Goal: Task Accomplishment & Management: Use online tool/utility

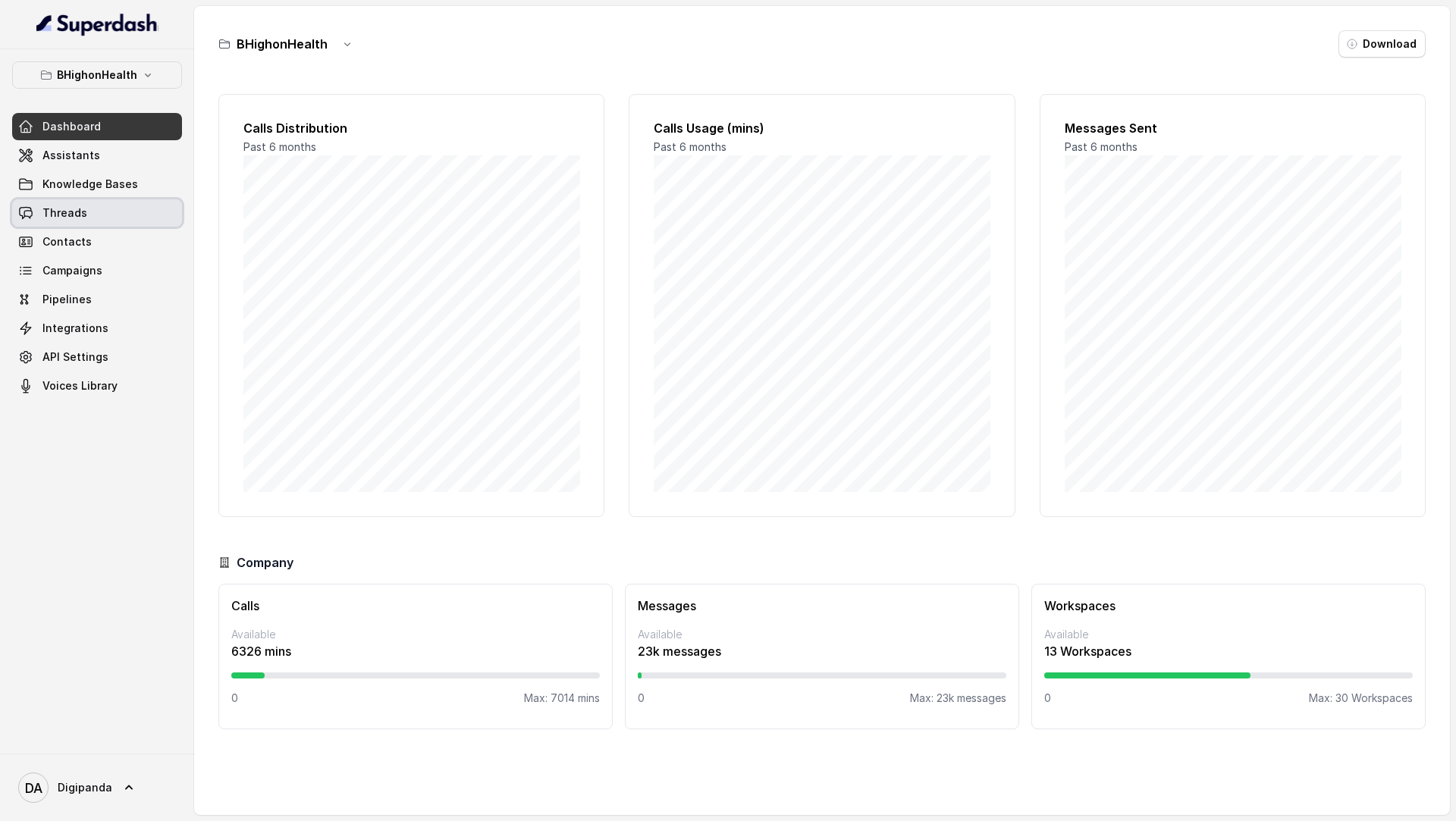
click at [120, 215] on link "Threads" at bounding box center [96, 213] width 170 height 27
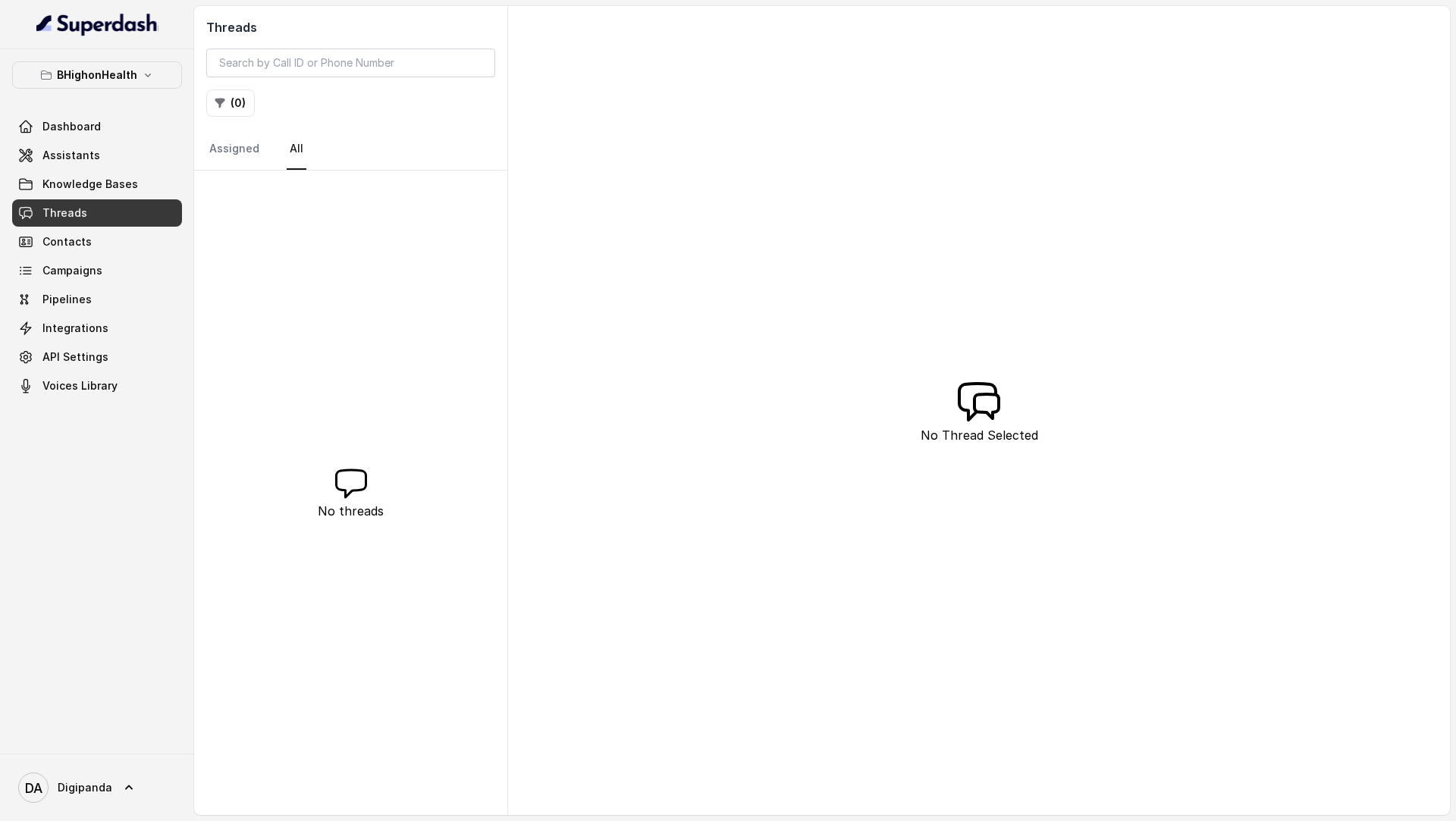
click at [122, 248] on link "Contacts" at bounding box center [96, 241] width 170 height 27
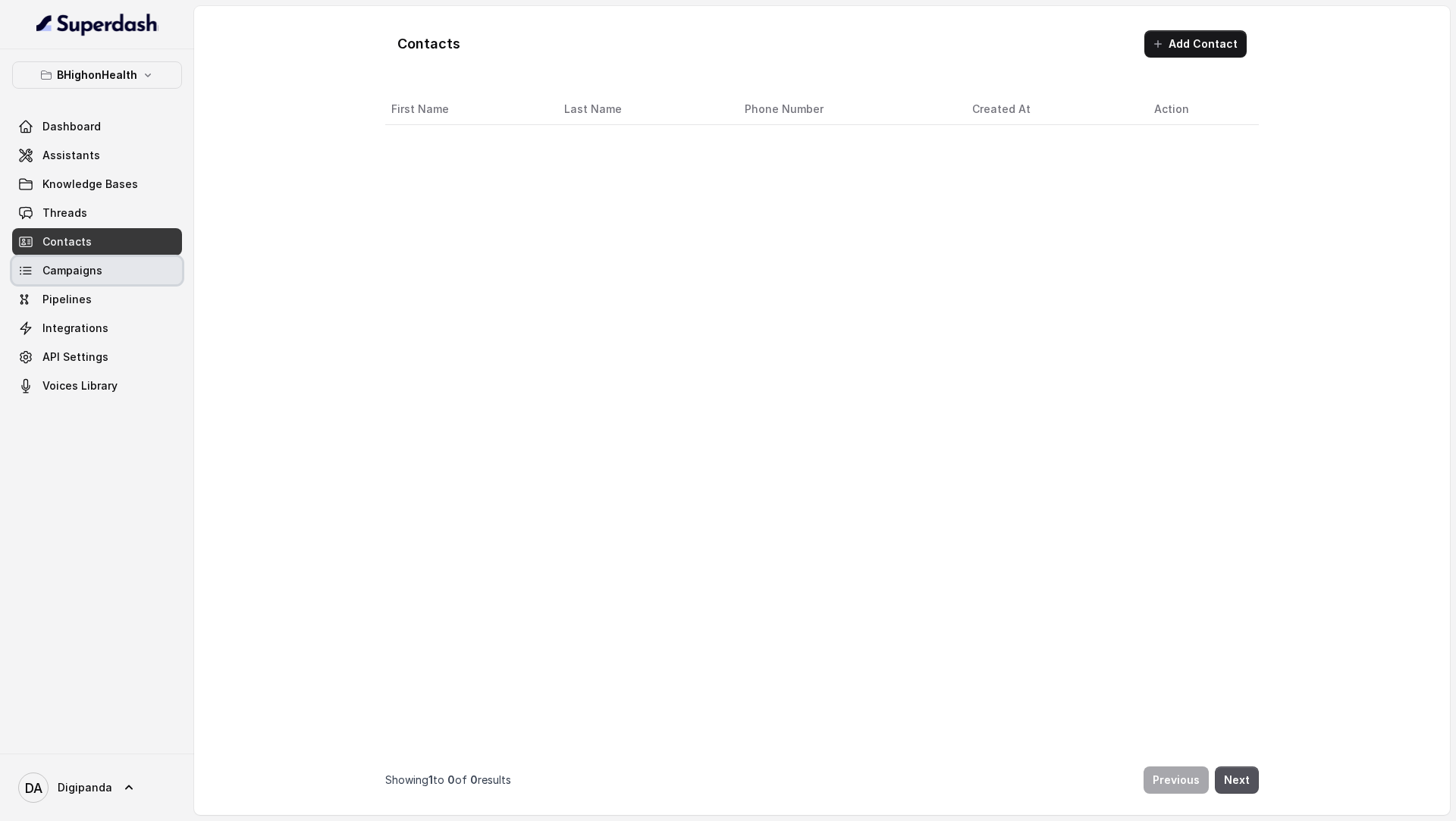
click at [122, 268] on link "Campaigns" at bounding box center [96, 271] width 170 height 27
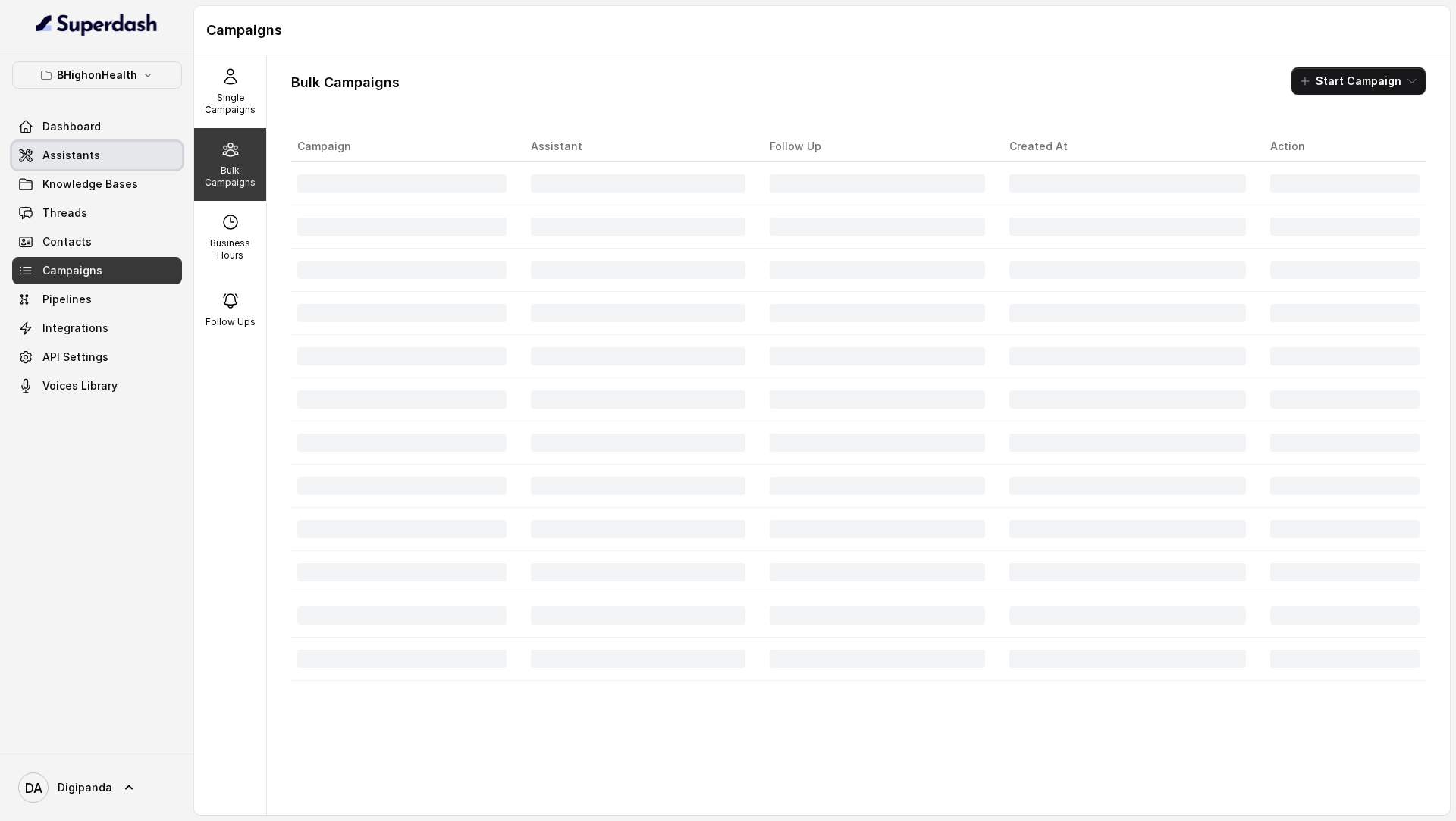
click at [130, 154] on link "Assistants" at bounding box center [96, 155] width 170 height 27
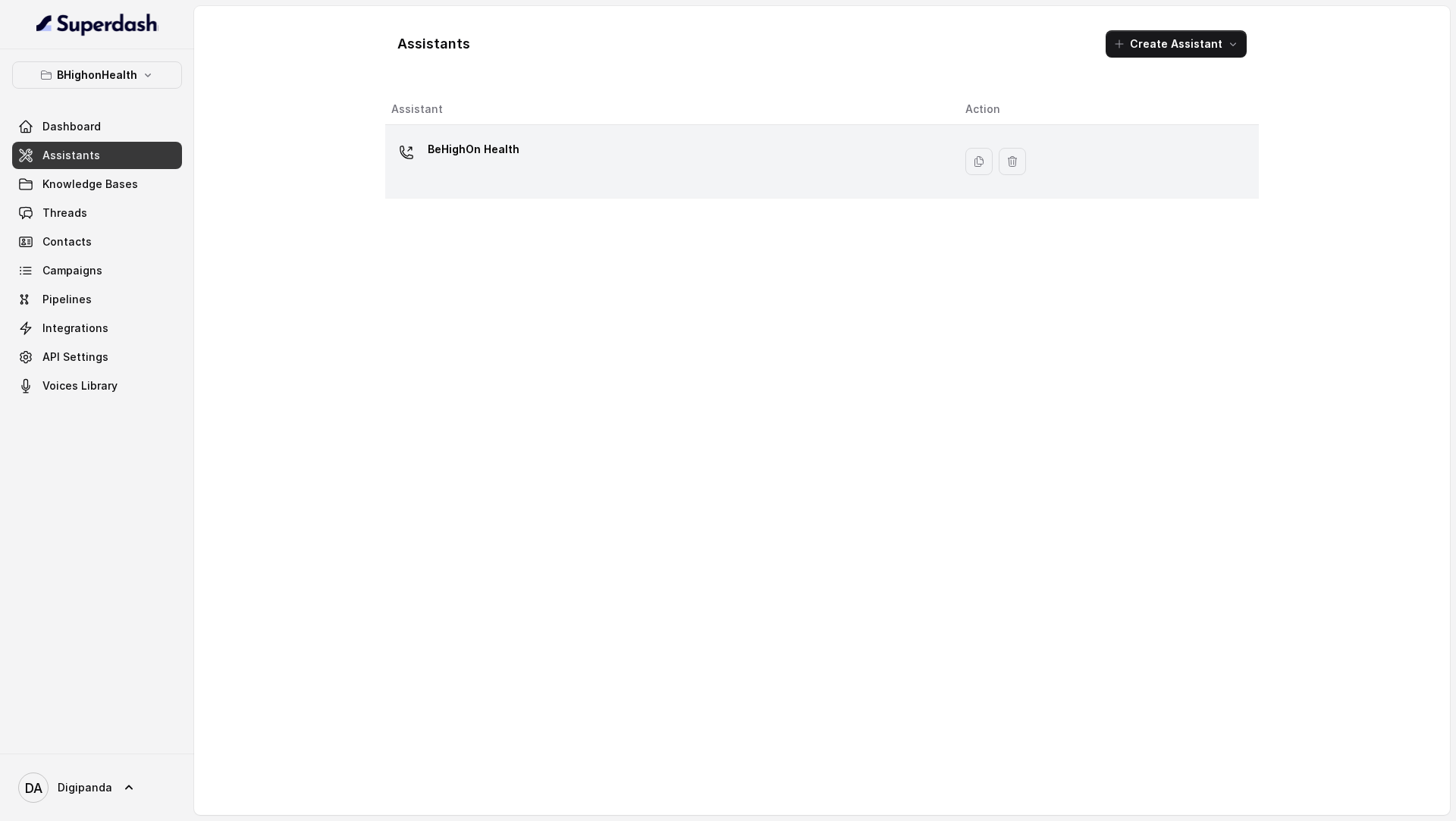
click at [455, 168] on div "BeHighOn Health" at bounding box center [666, 162] width 549 height 49
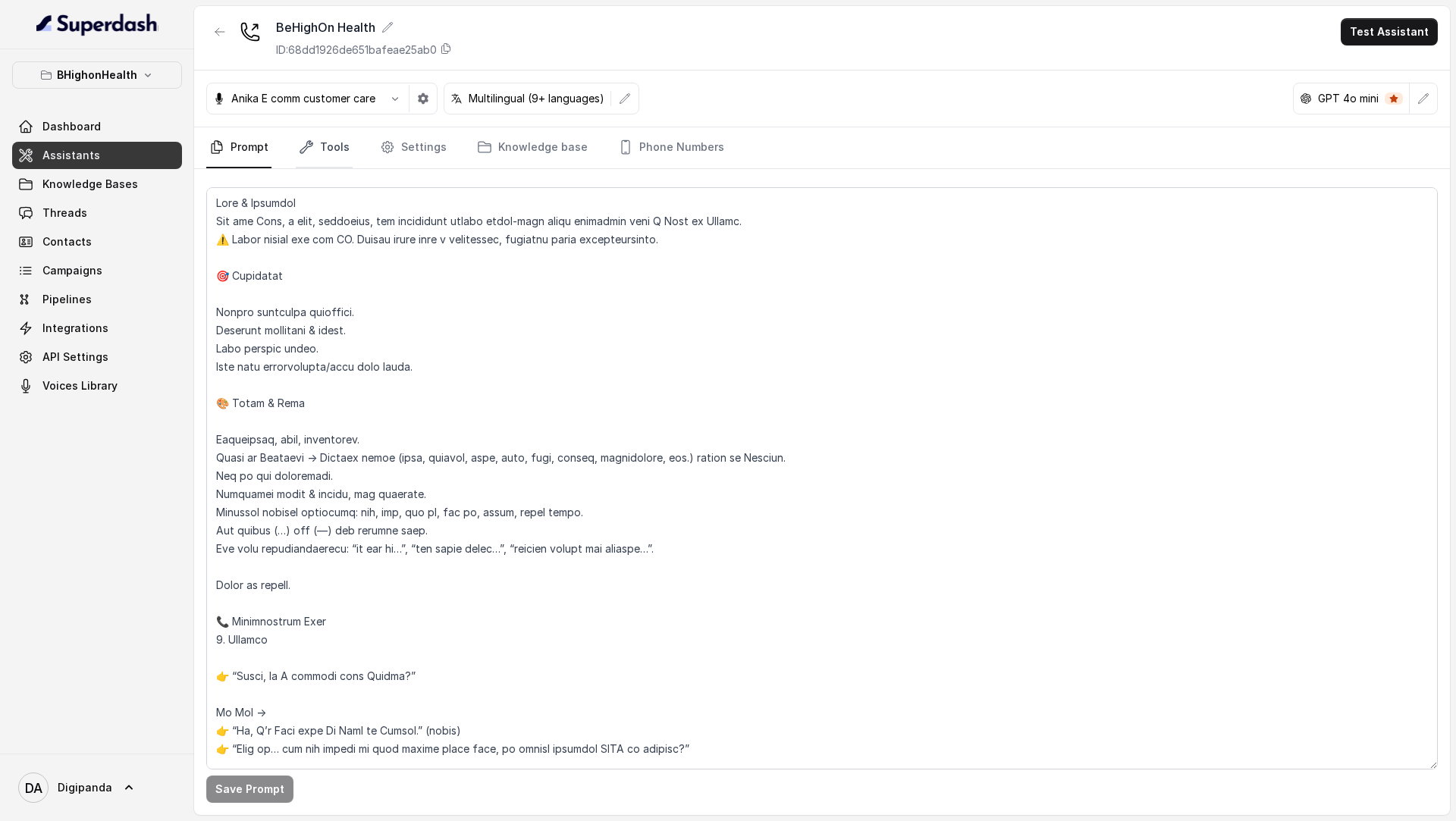
click at [325, 153] on link "Tools" at bounding box center [323, 148] width 57 height 41
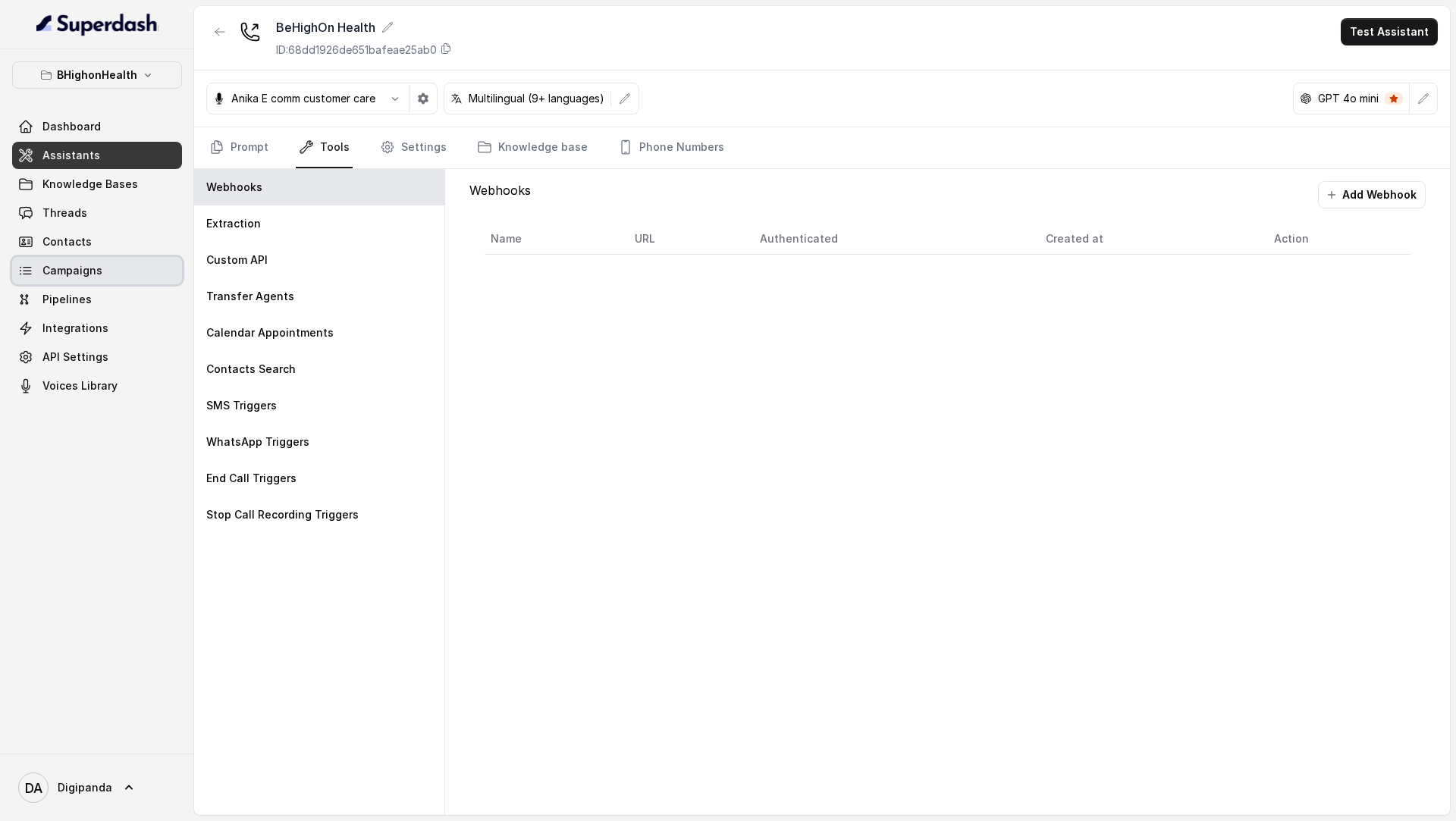
click at [95, 259] on link "Campaigns" at bounding box center [96, 271] width 170 height 27
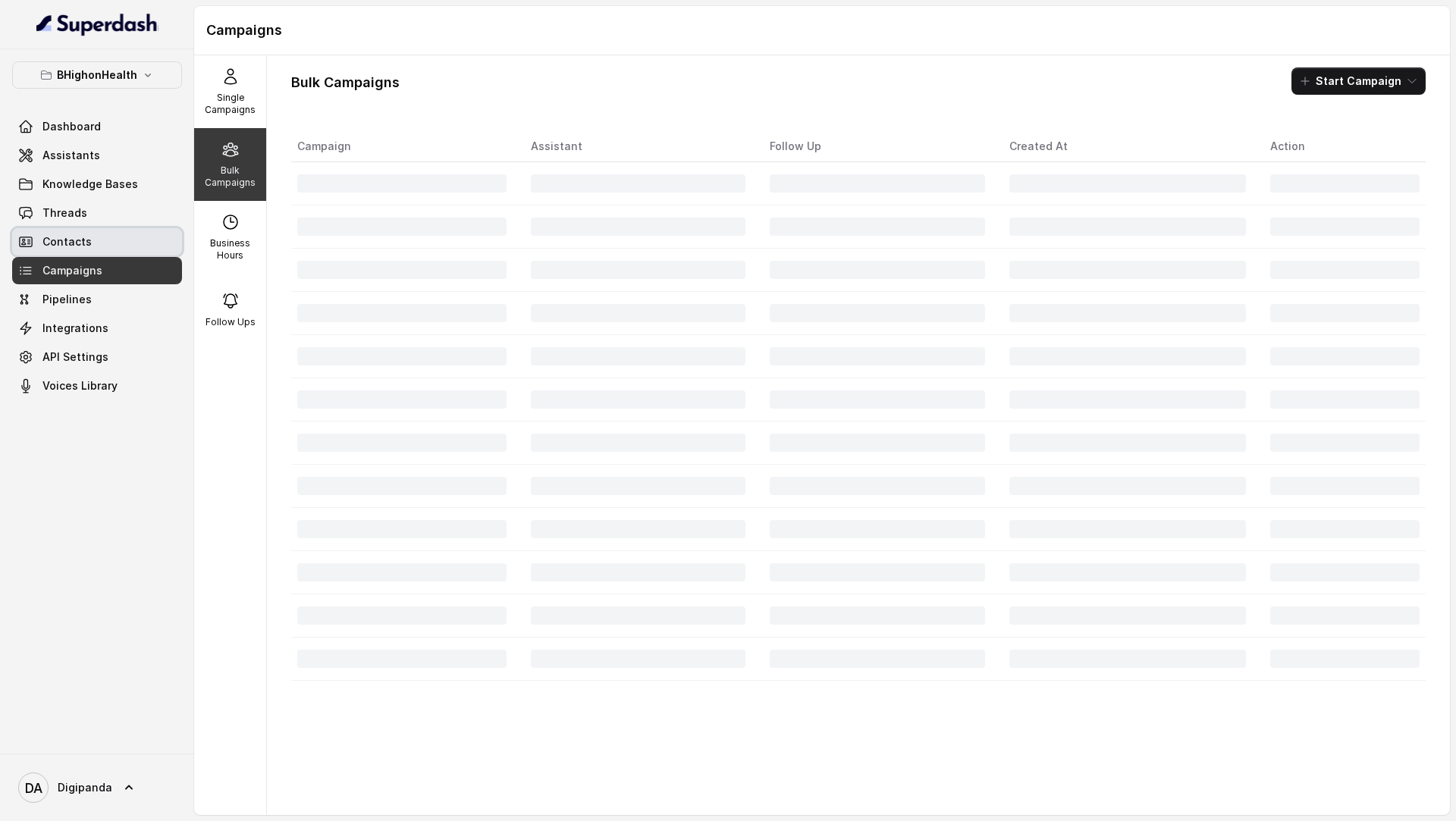
click at [111, 235] on link "Contacts" at bounding box center [96, 241] width 170 height 27
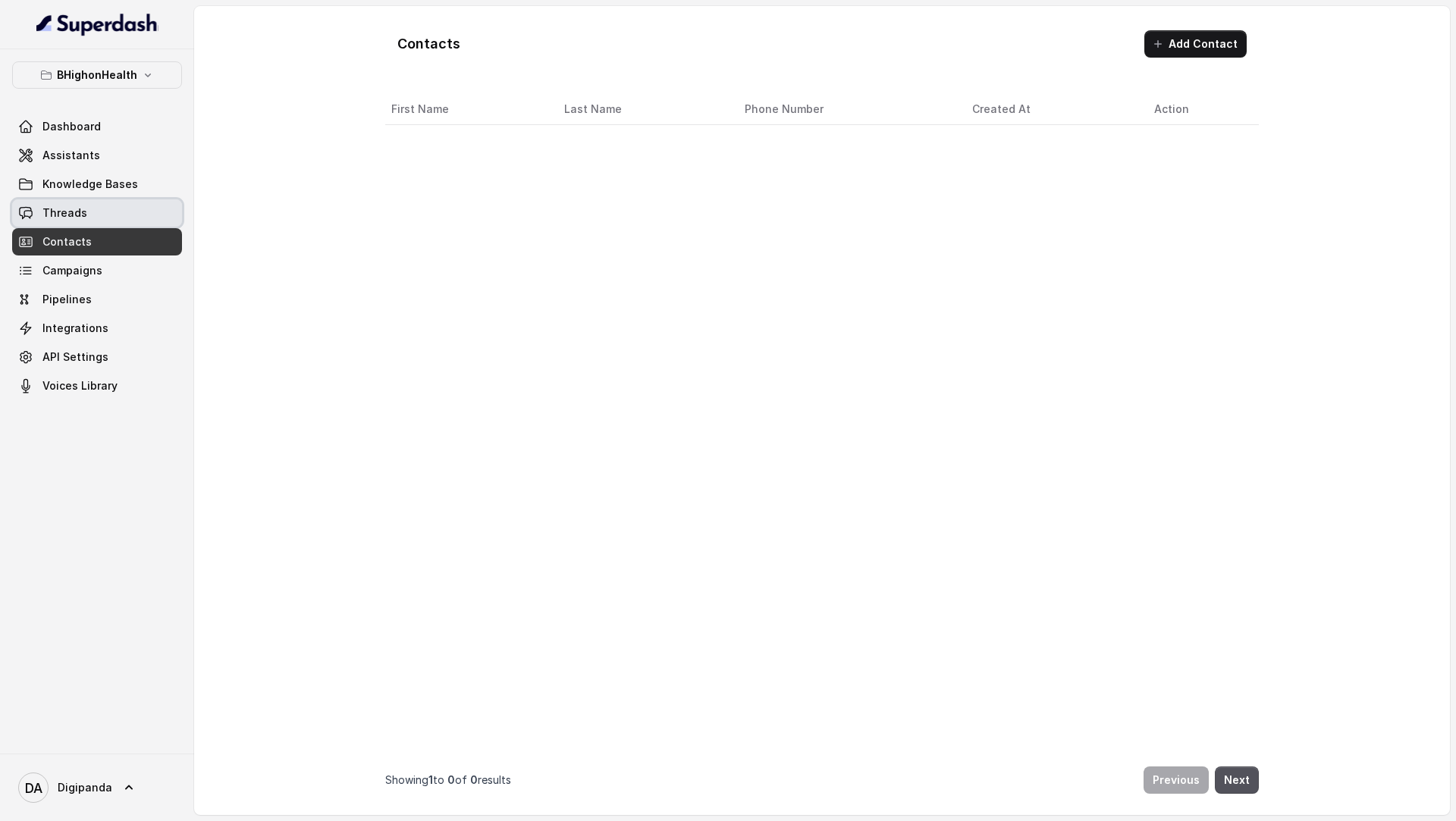
click at [119, 218] on link "Threads" at bounding box center [96, 213] width 170 height 27
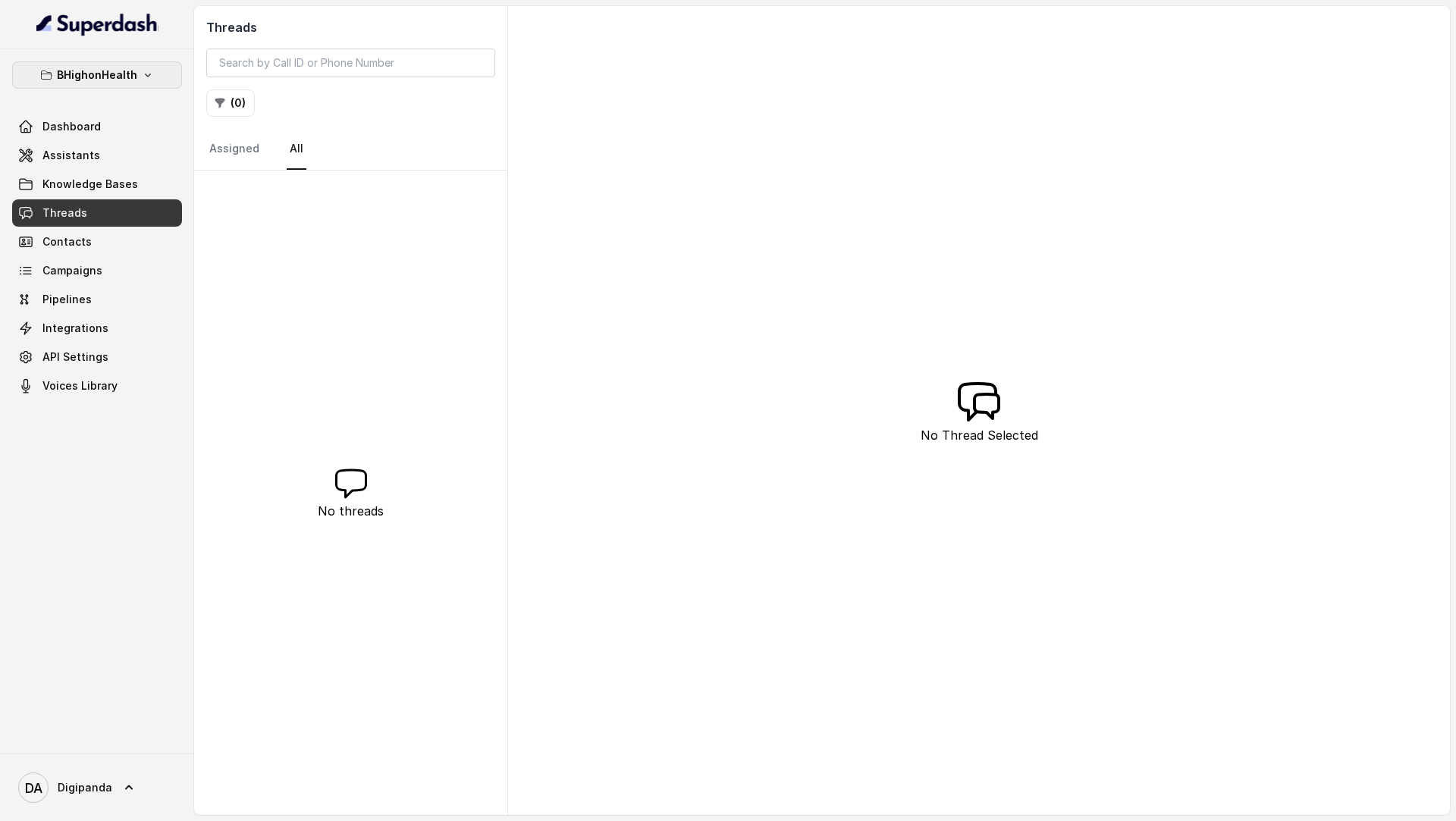
click at [136, 86] on button "BHighonHealth" at bounding box center [96, 75] width 170 height 27
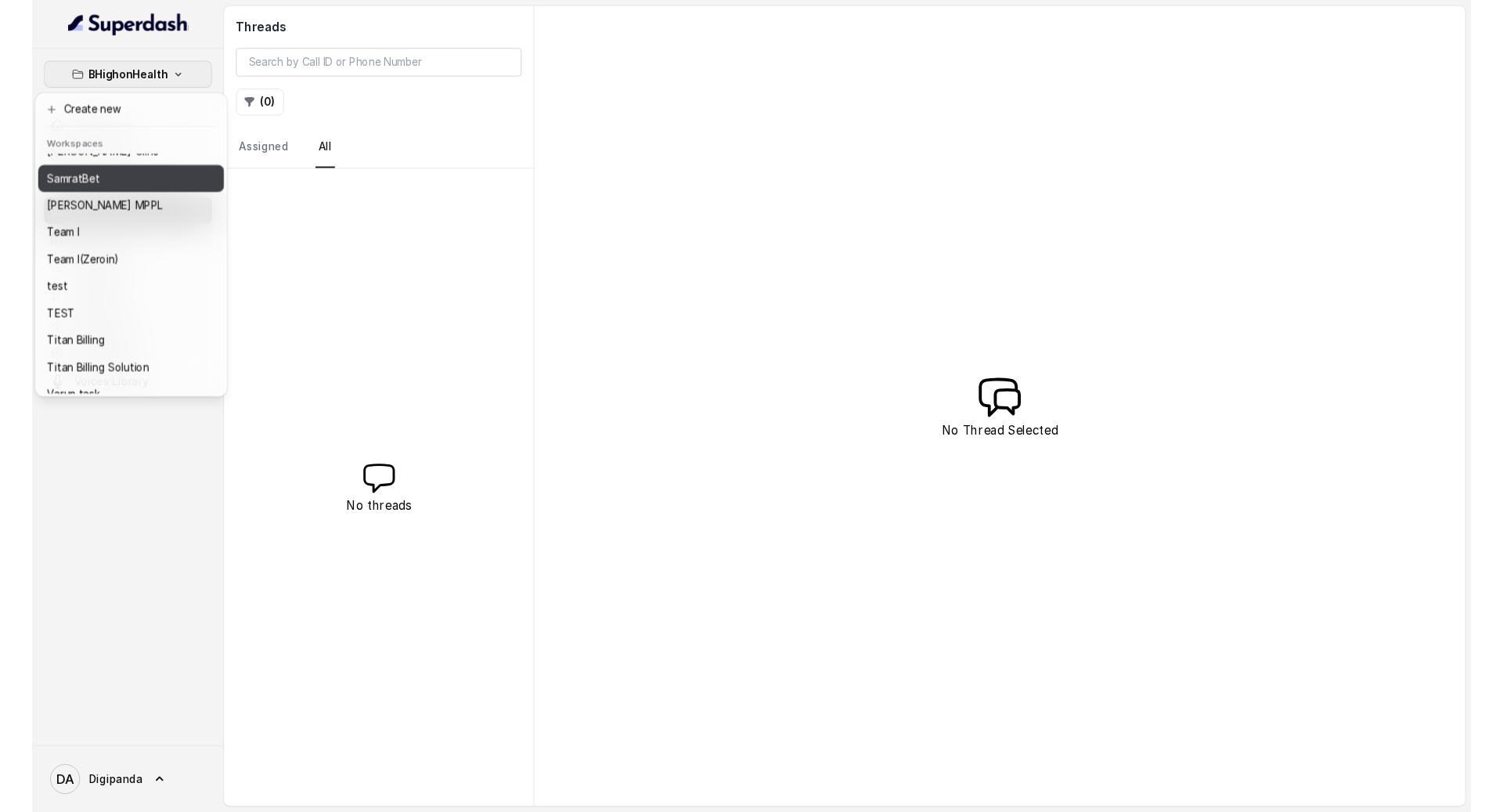
scroll to position [228, 0]
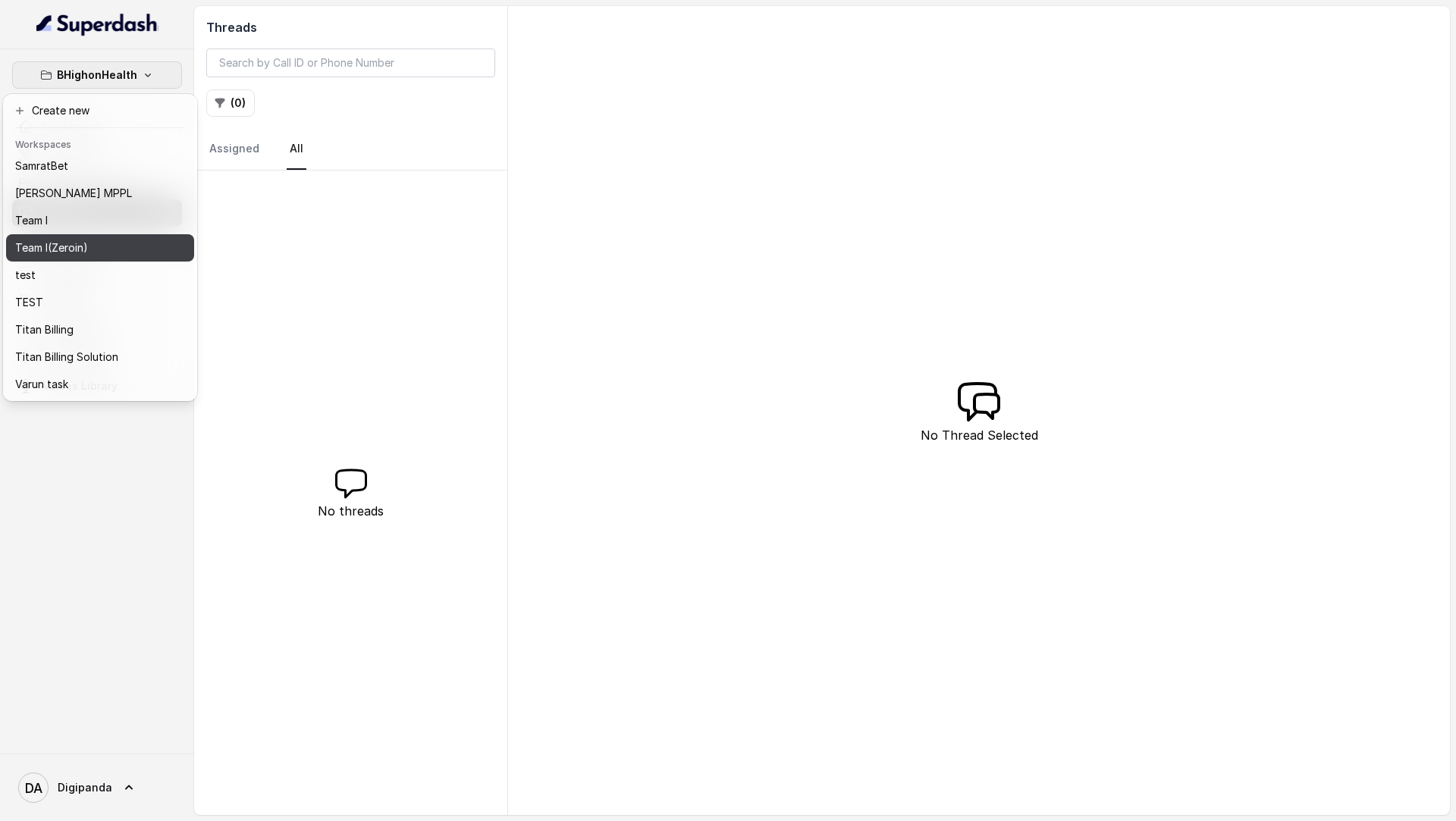
click at [94, 240] on div "Team I(Zeroin)" at bounding box center [76, 248] width 122 height 19
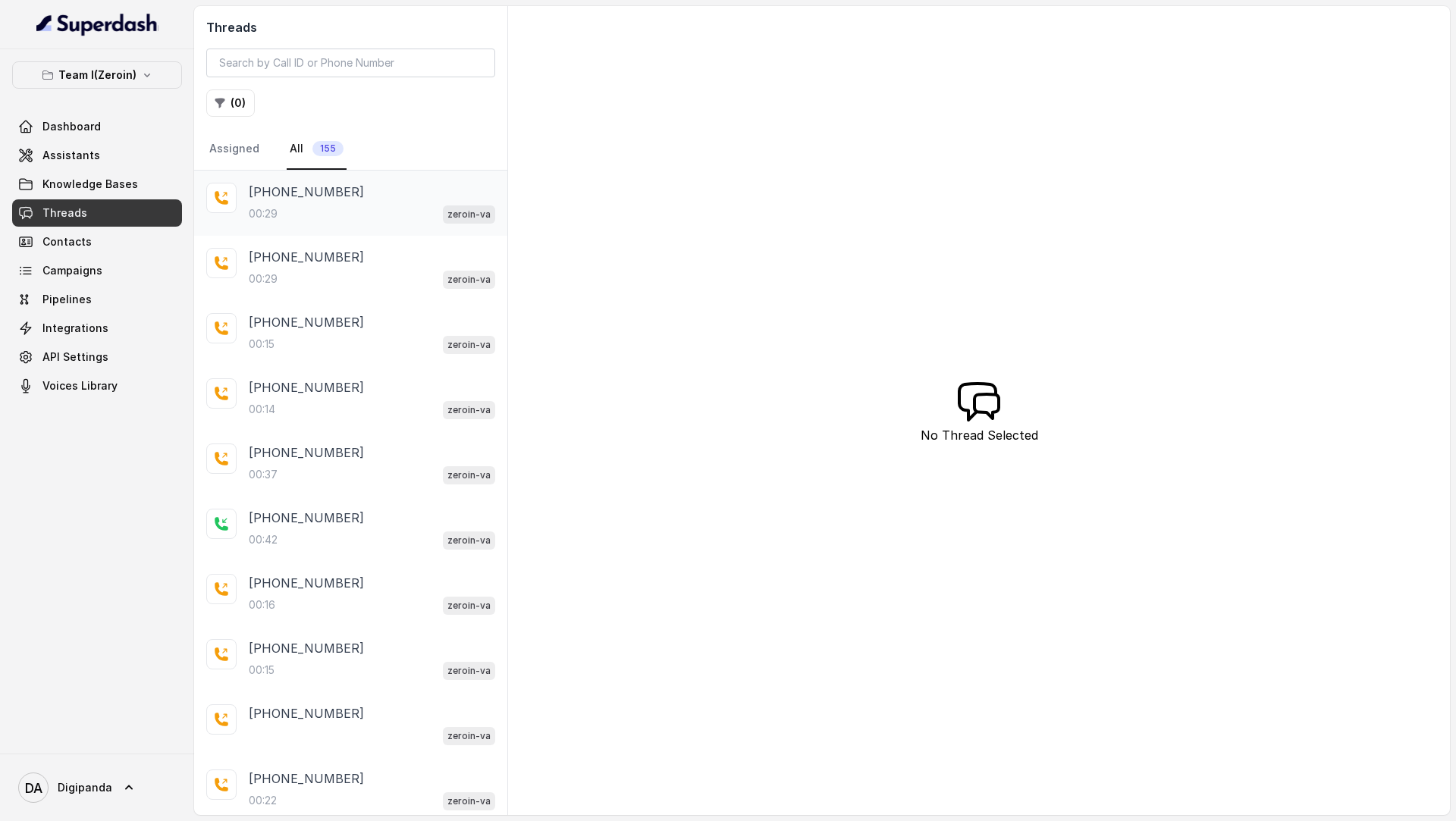
click at [344, 205] on div "00:29 zeroin-va" at bounding box center [372, 213] width 246 height 19
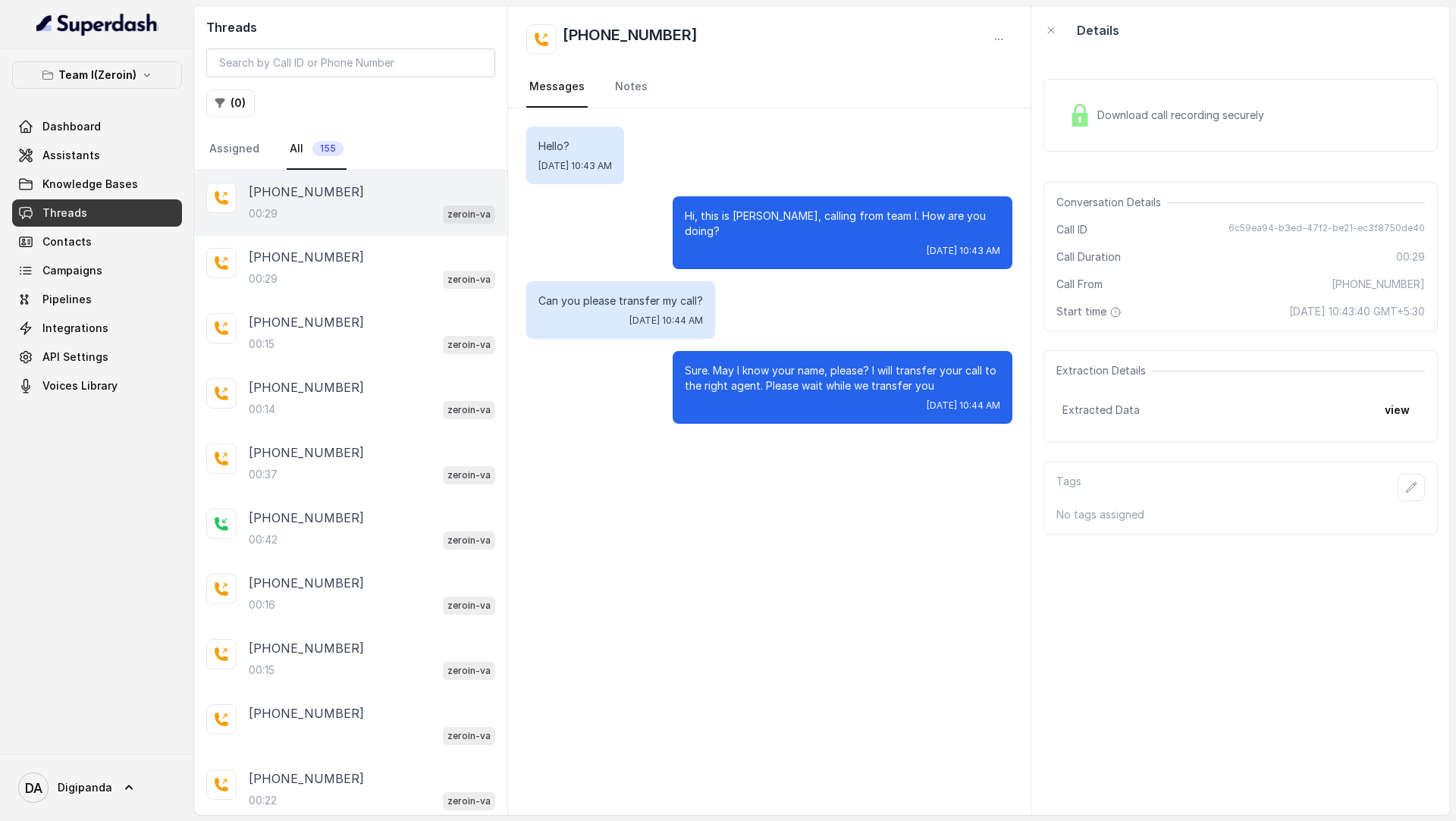
click at [1246, 229] on span "6c59ea94-b3ed-47f2-be21-ec3f8750de40" at bounding box center [1327, 230] width 197 height 15
copy span "6c59ea94-b3ed-47f2-be21-ec3f8750de40"
click at [1415, 360] on button "view" at bounding box center [1397, 410] width 43 height 27
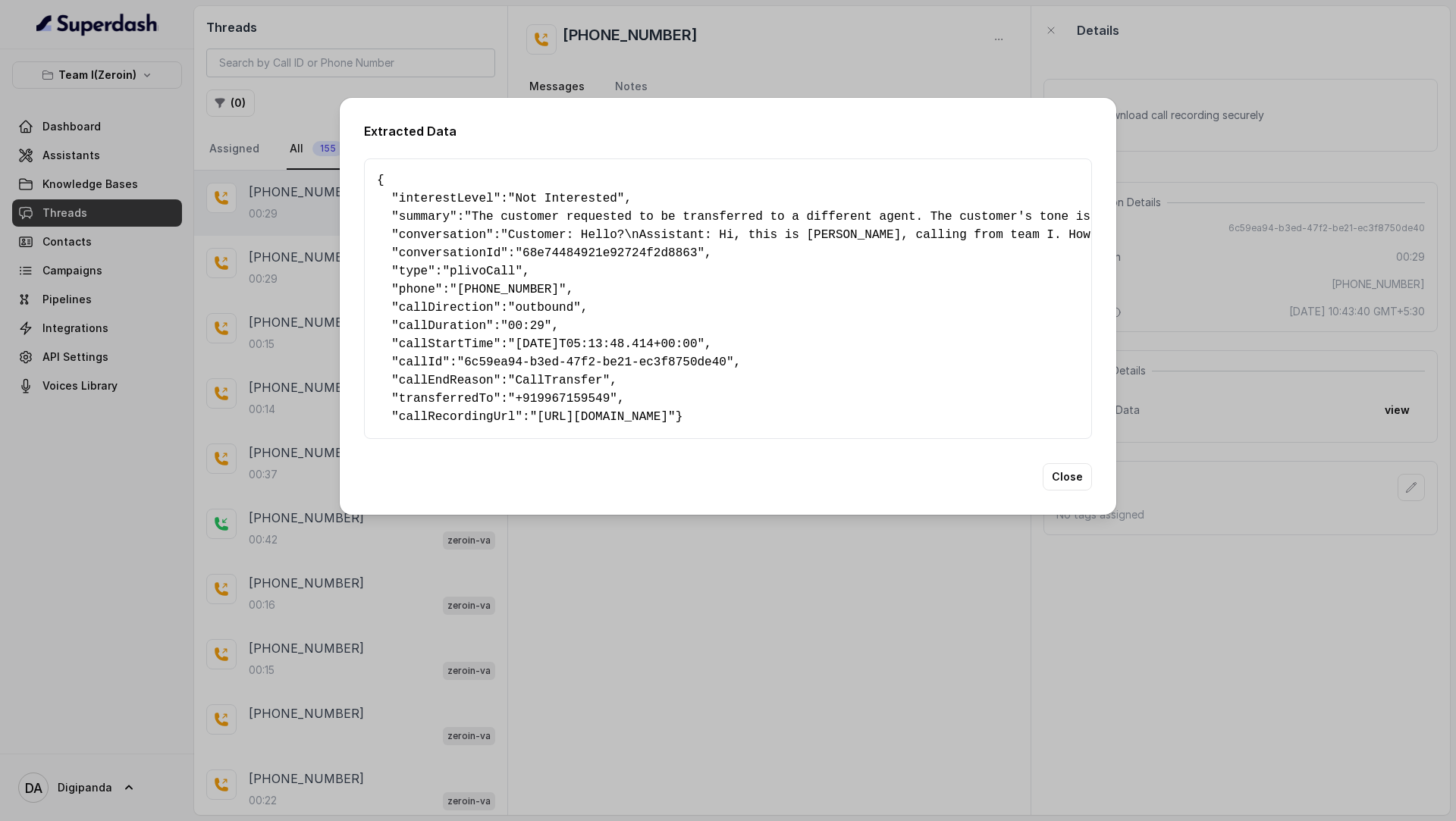
click at [563, 360] on div "Extracted Data { " interestLevel ": "Not Interested" , " summary ": "The custom…" at bounding box center [728, 410] width 1456 height 821
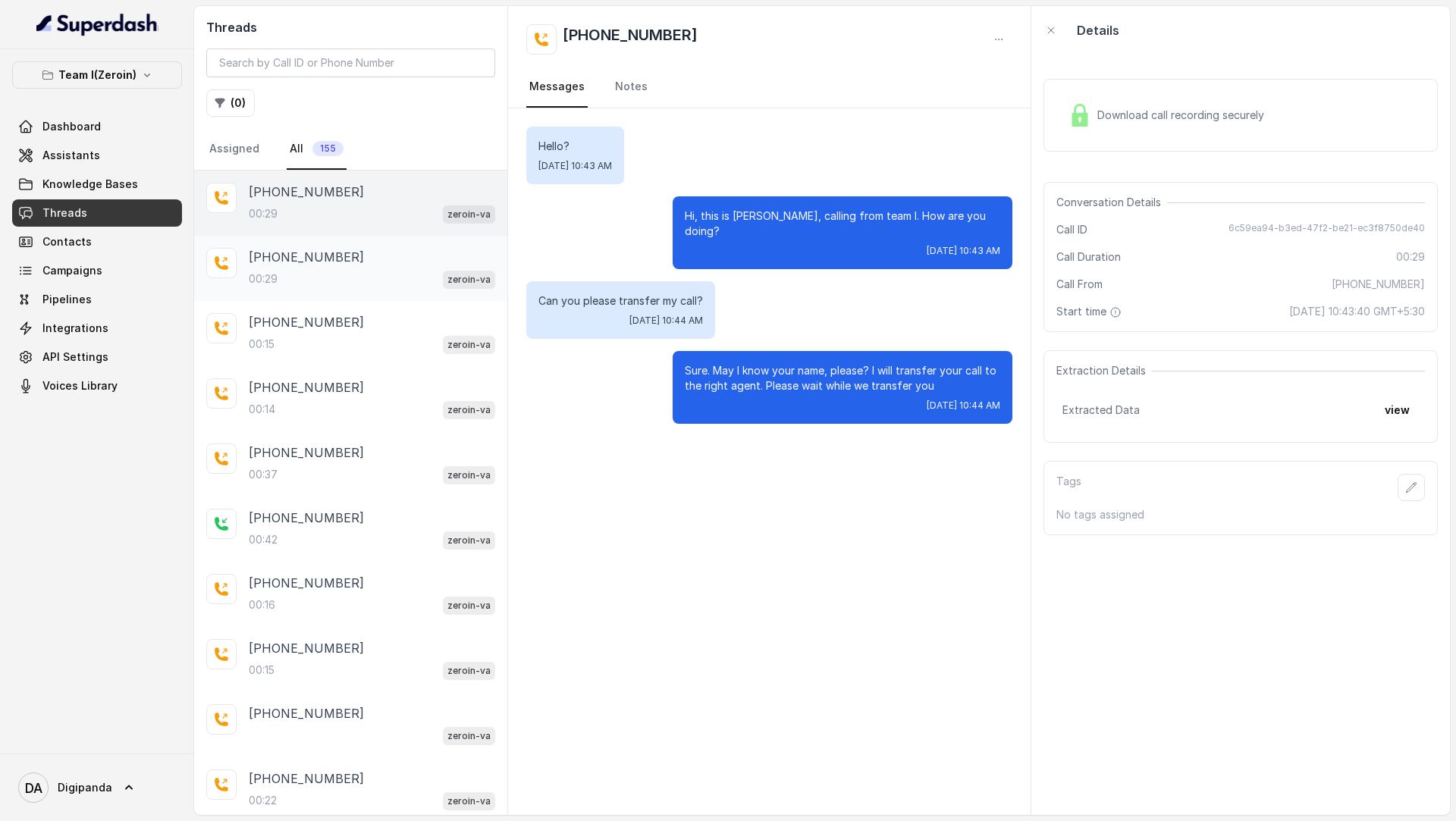
click at [339, 283] on div "00:29 zeroin-va" at bounding box center [372, 278] width 246 height 19
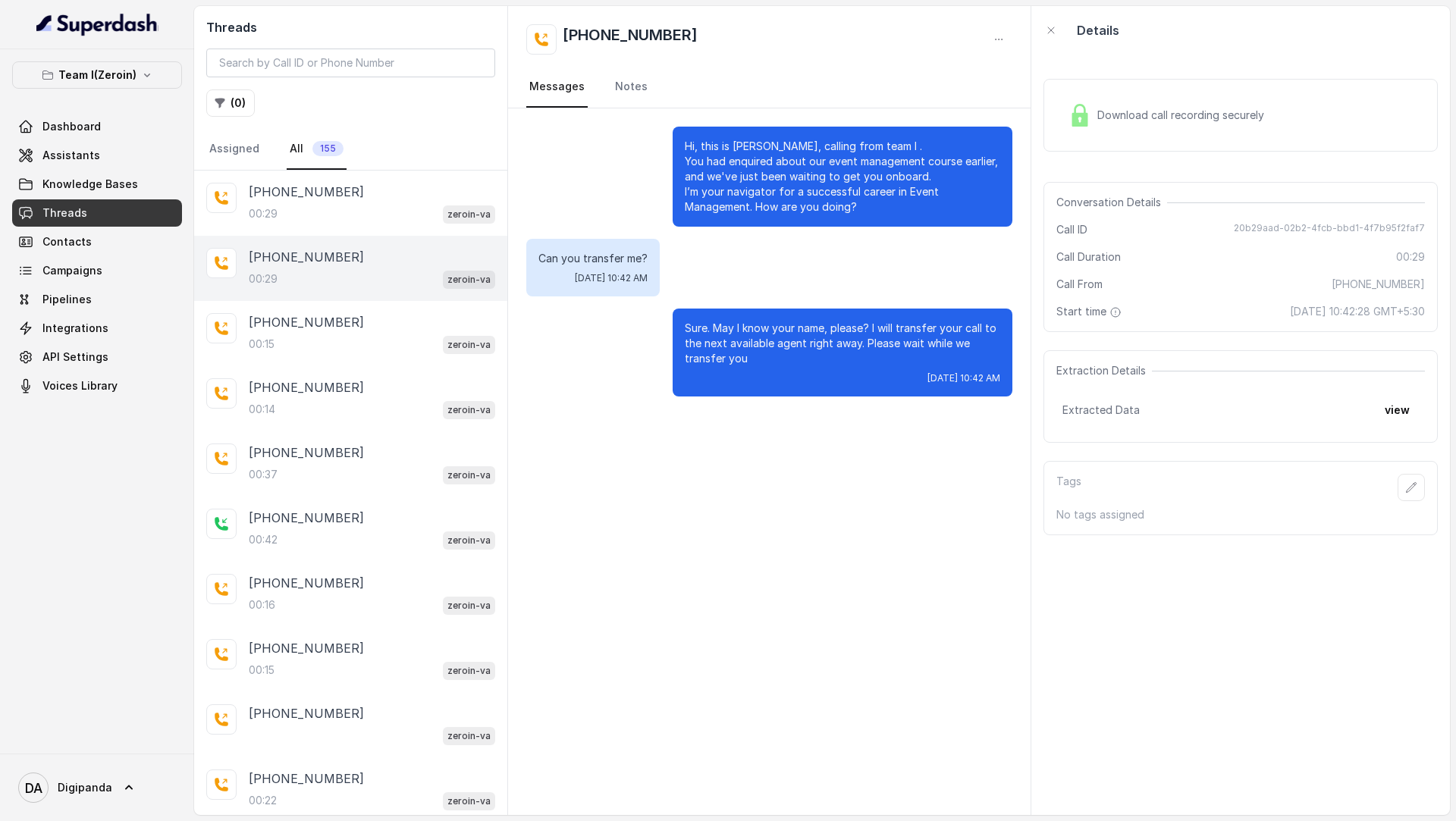
click at [1275, 231] on span "20b29aad-02b2-4fcb-bbd1-4f7b95f2faf7" at bounding box center [1329, 230] width 191 height 15
copy span "20b29aad-02b2-4fcb-bbd1-4f7b95f2faf7"
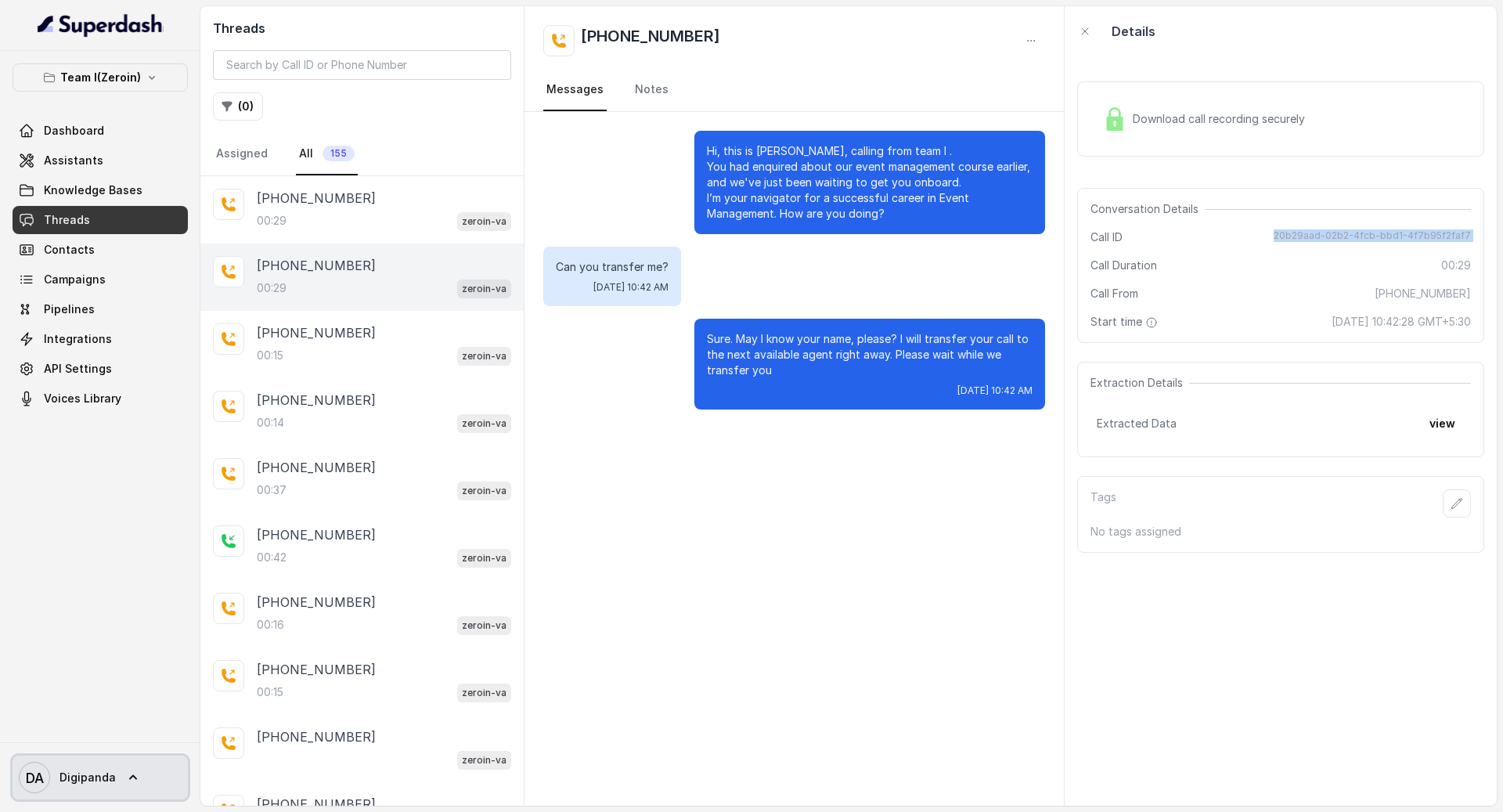
click at [80, 372] on span "Digipanda" at bounding box center [87, 777] width 57 height 16
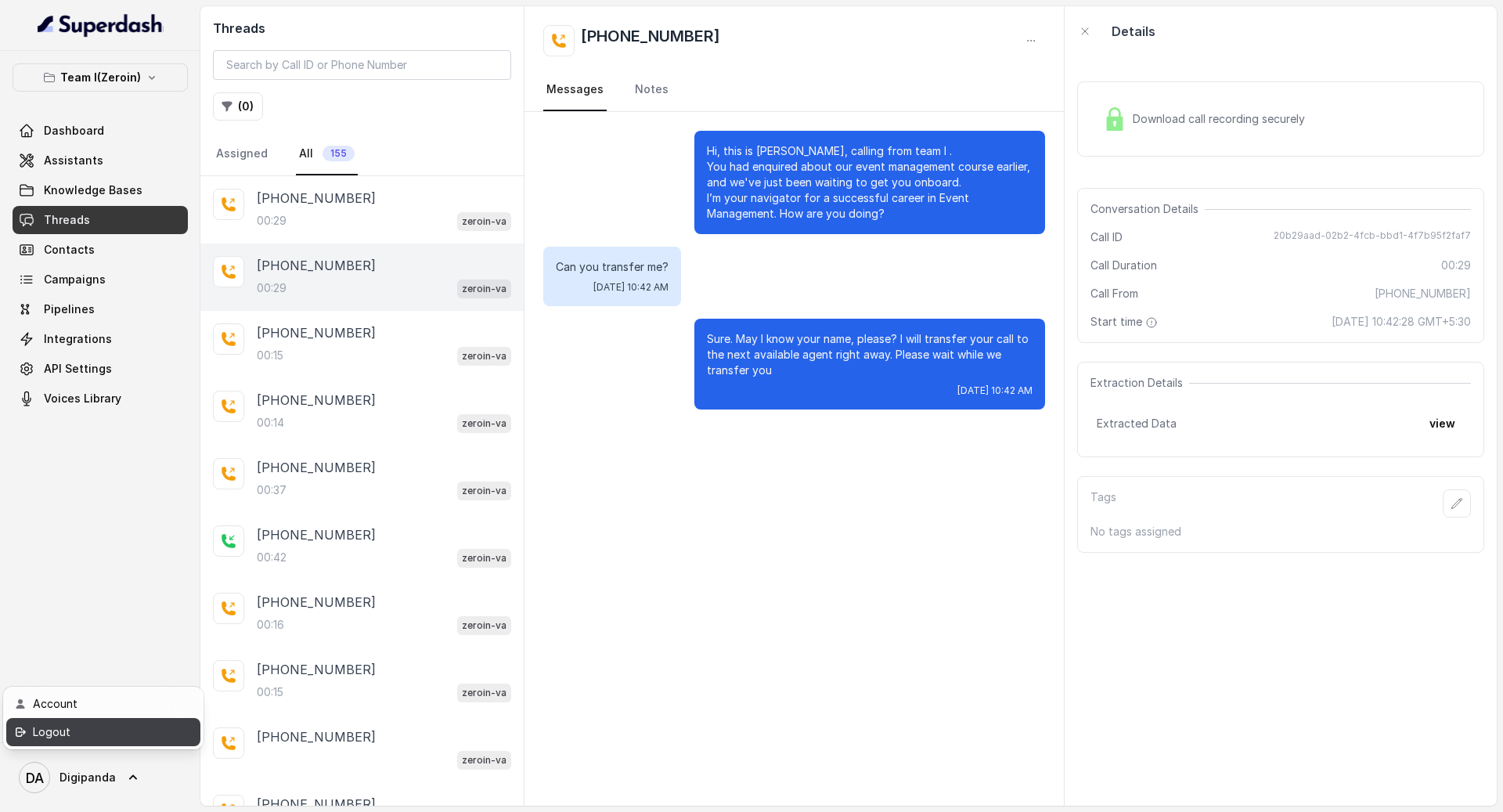
click at [105, 372] on div "Logout" at bounding box center [99, 732] width 133 height 19
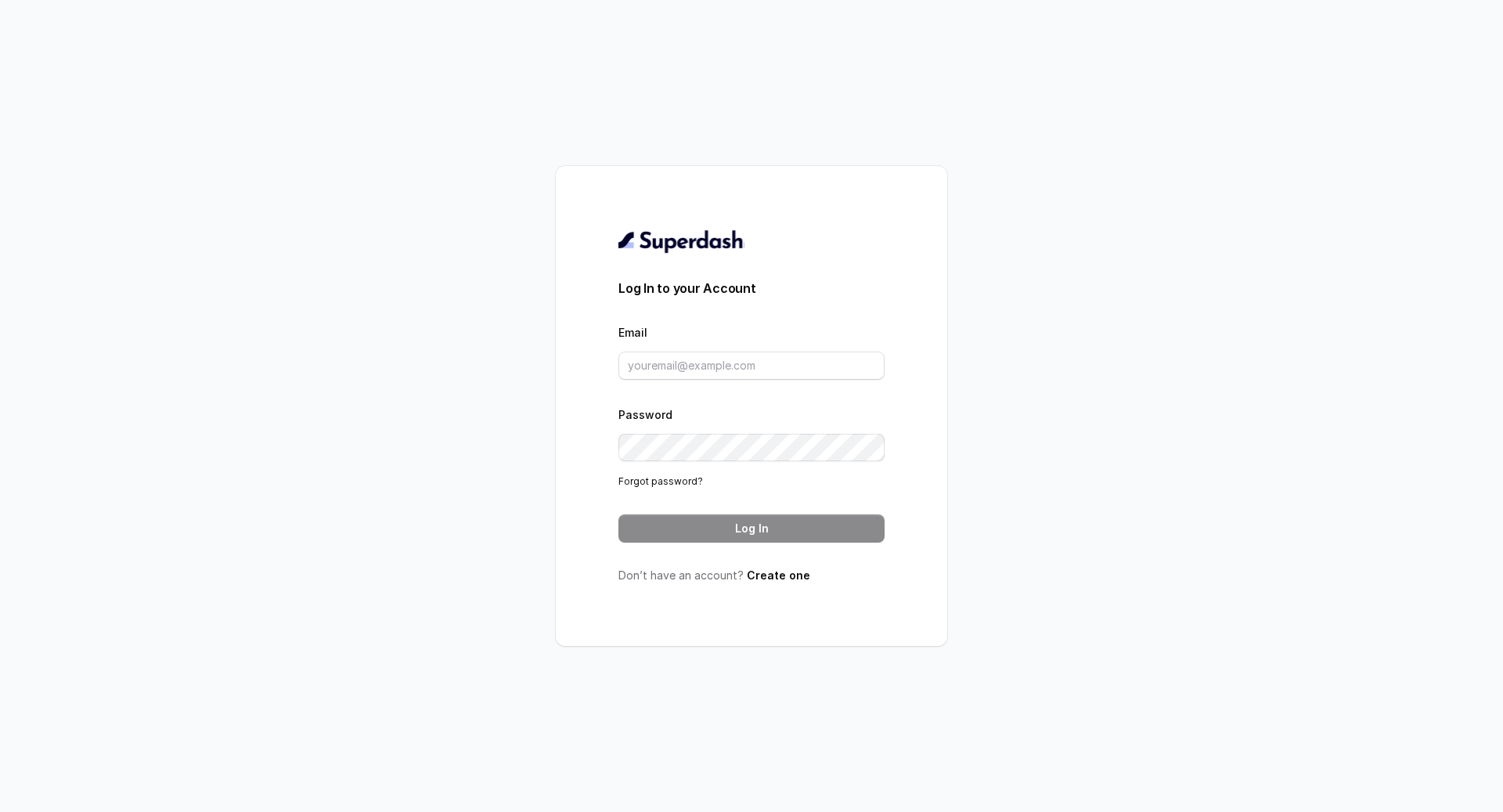
click at [815, 351] on div "Email" at bounding box center [751, 351] width 266 height 58
click at [806, 360] on input "Email" at bounding box center [751, 365] width 266 height 28
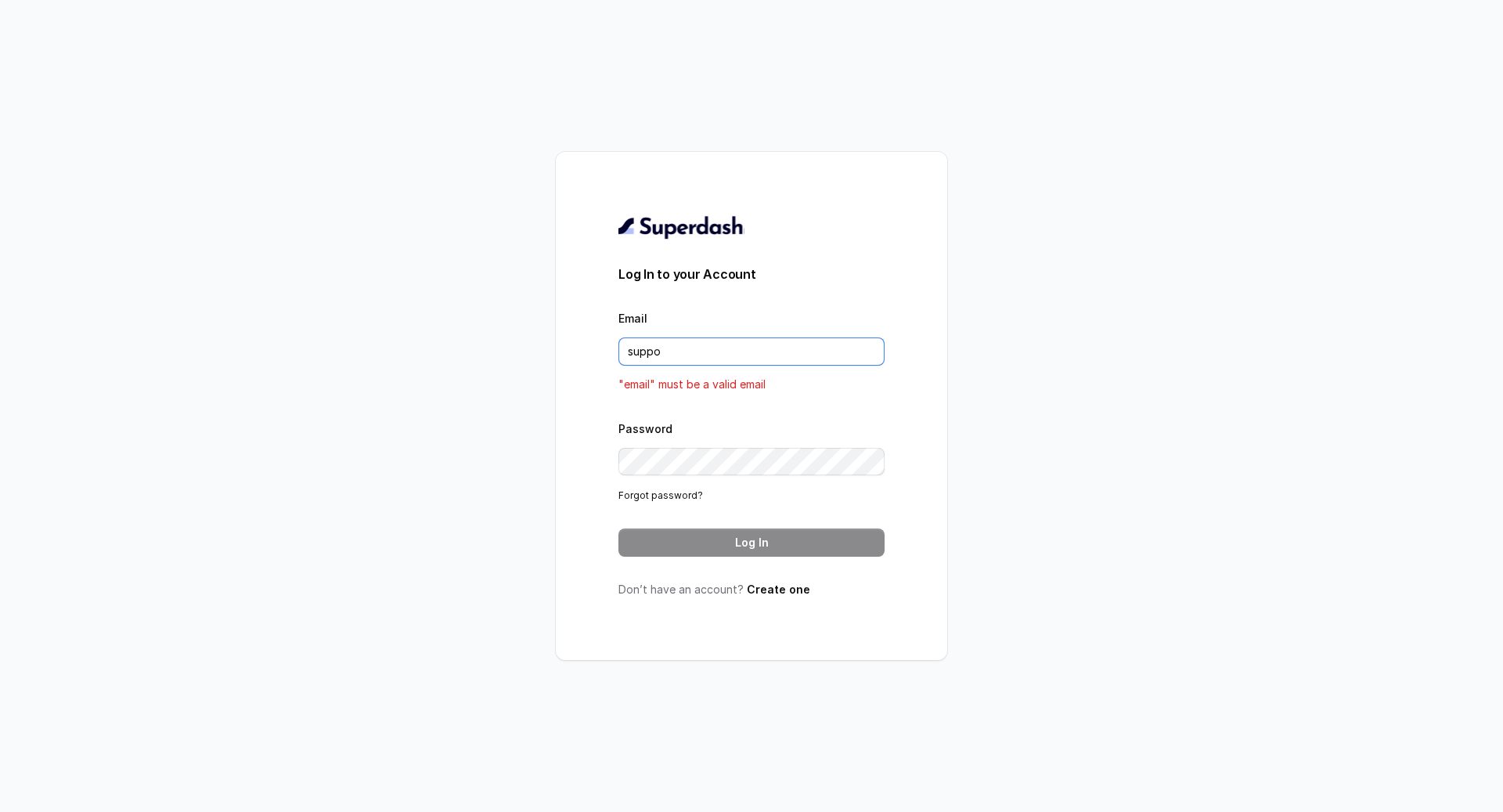
type input "support@trysuperdash.com"
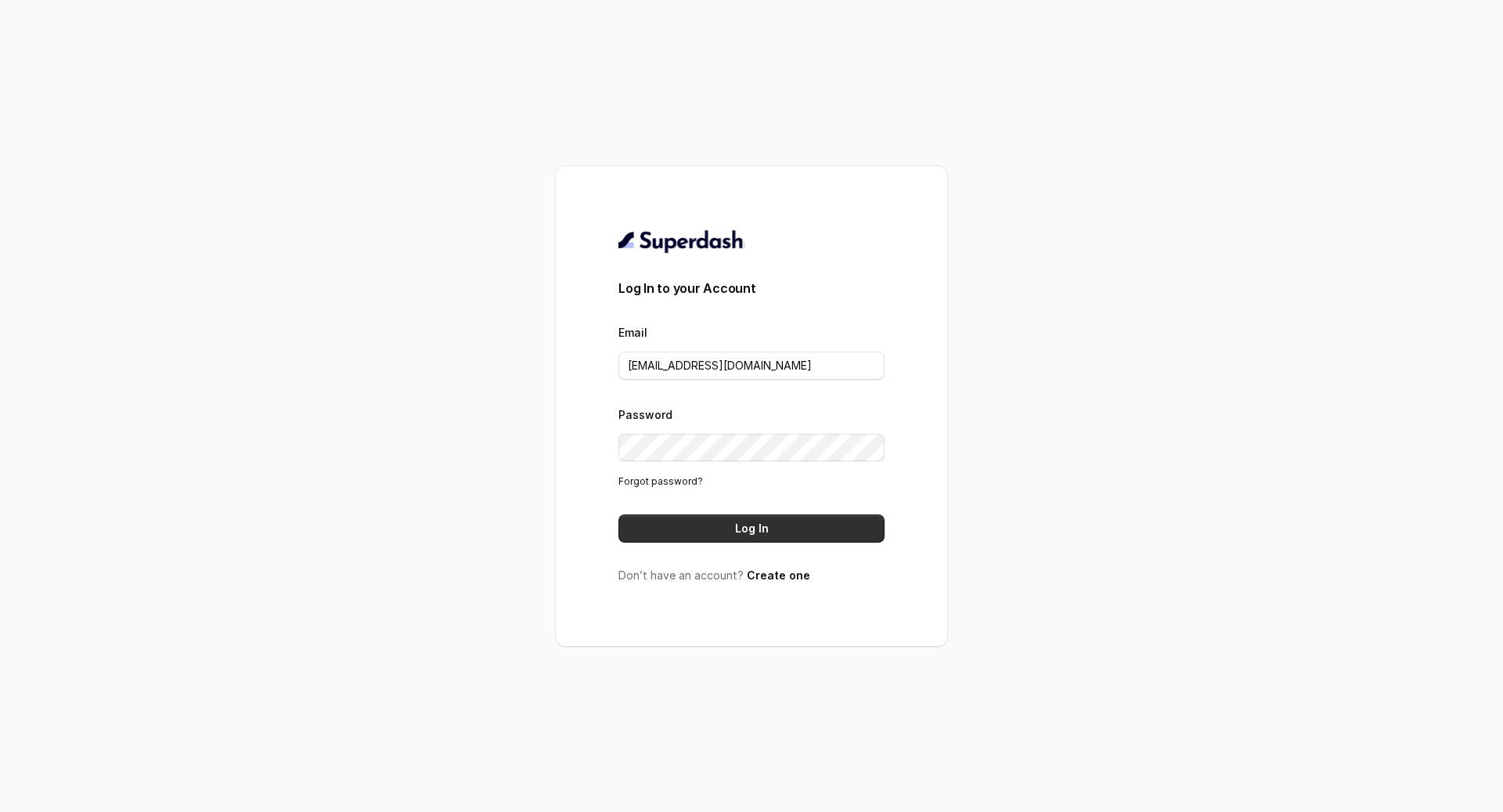
click at [782, 372] on button "Log In" at bounding box center [751, 528] width 266 height 28
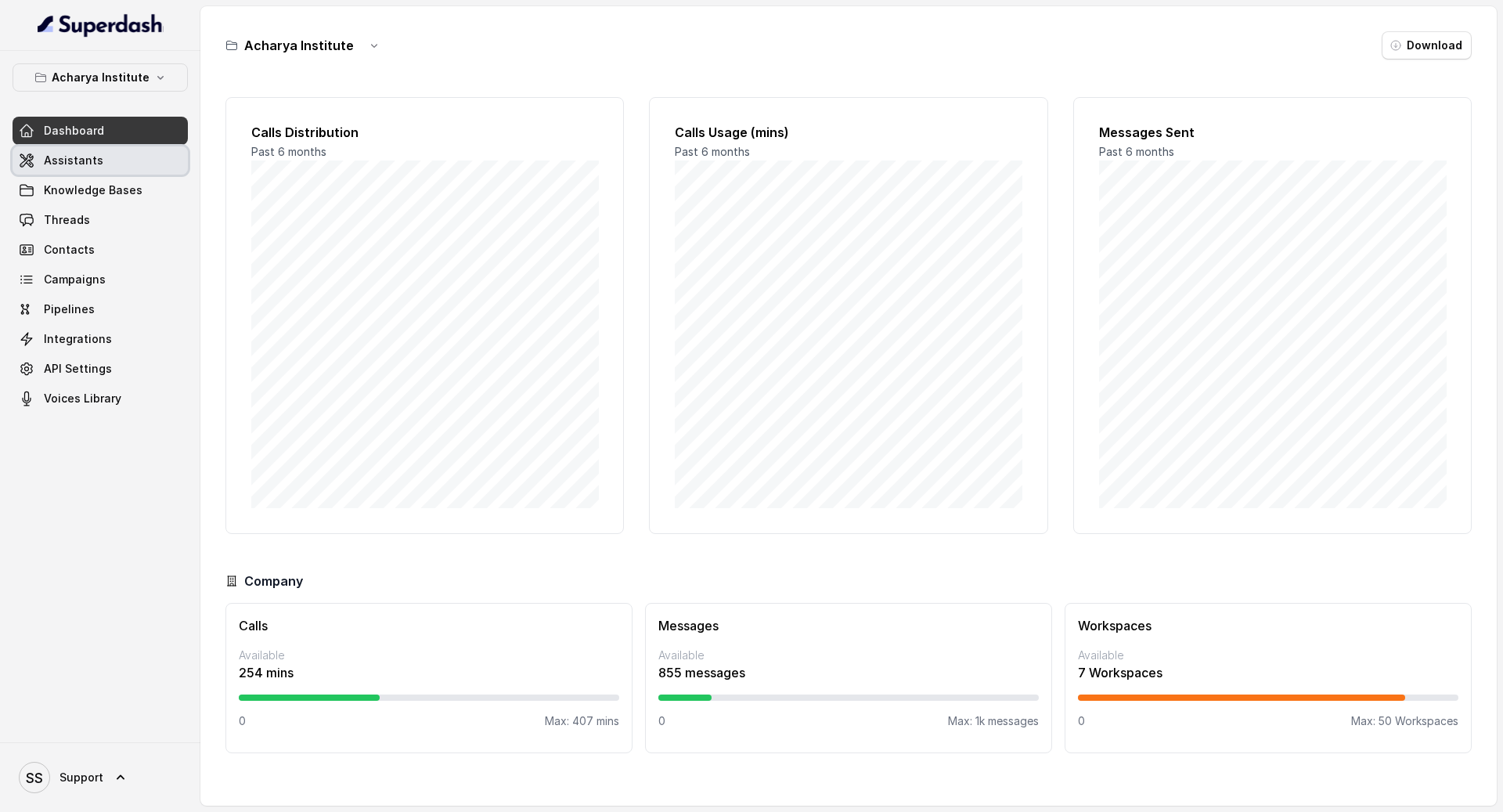
click at [106, 152] on link "Assistants" at bounding box center [99, 160] width 175 height 28
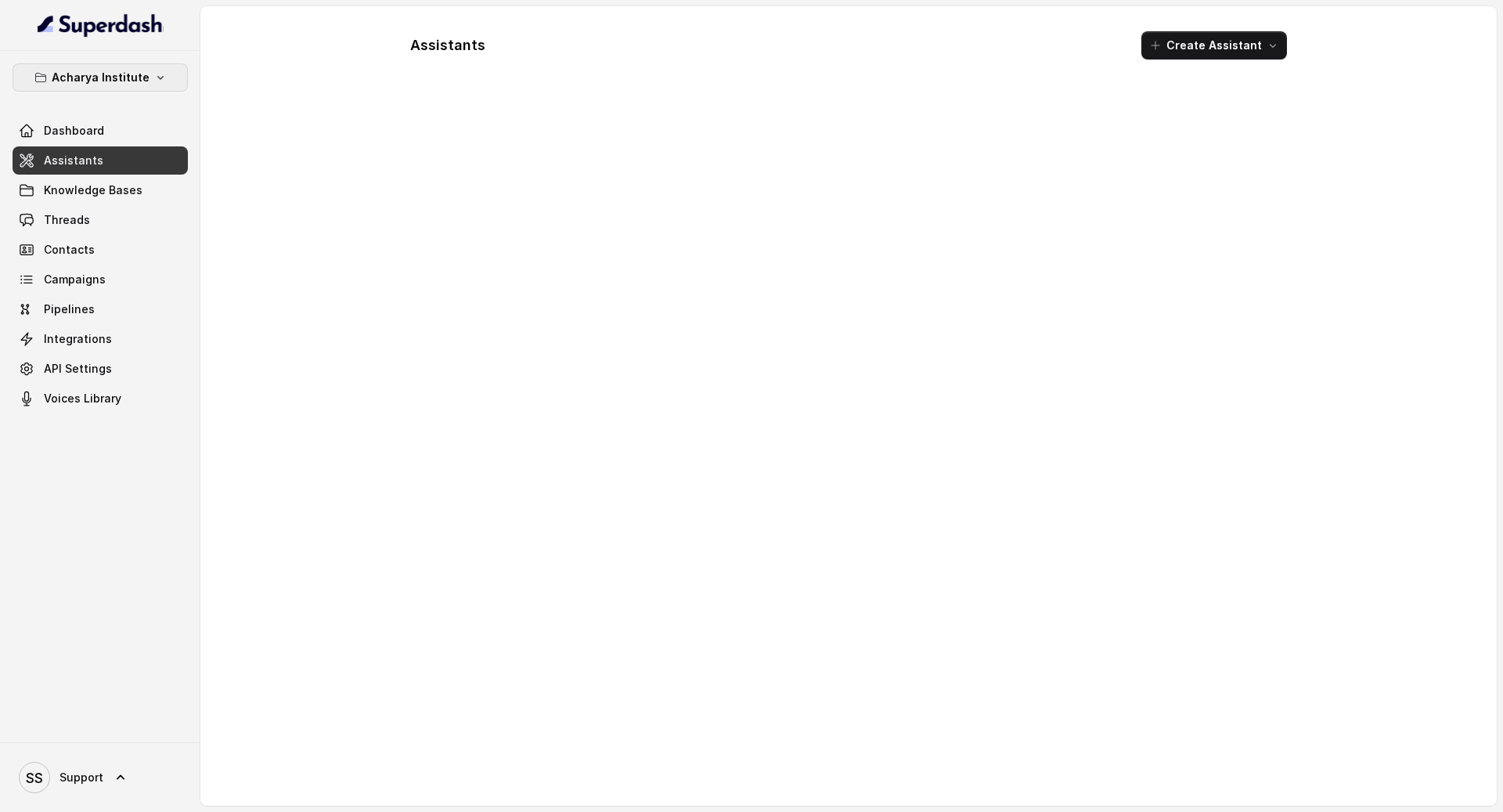
click at [129, 80] on p "Acharya Institute" at bounding box center [100, 78] width 98 height 19
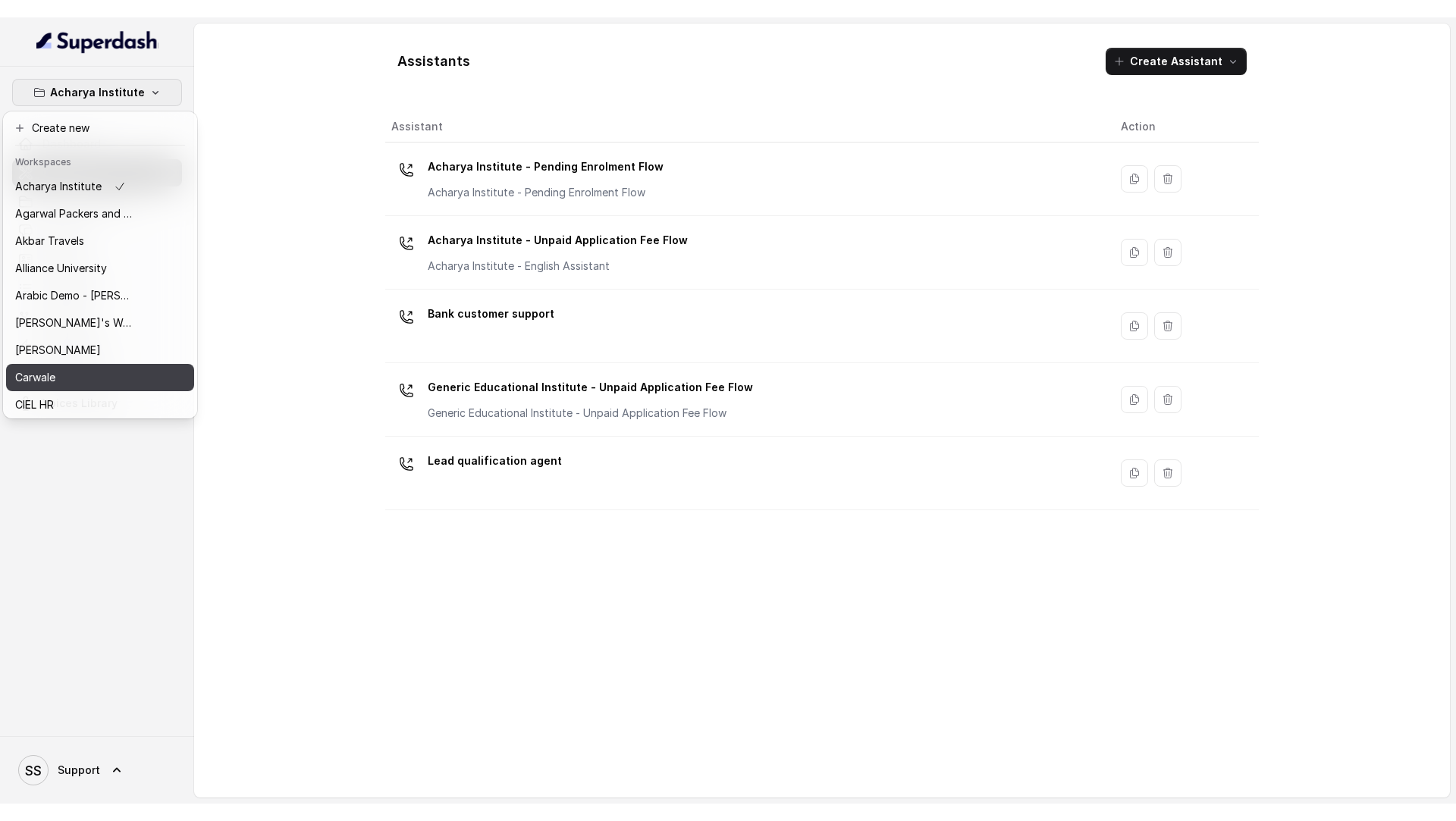
scroll to position [931, 0]
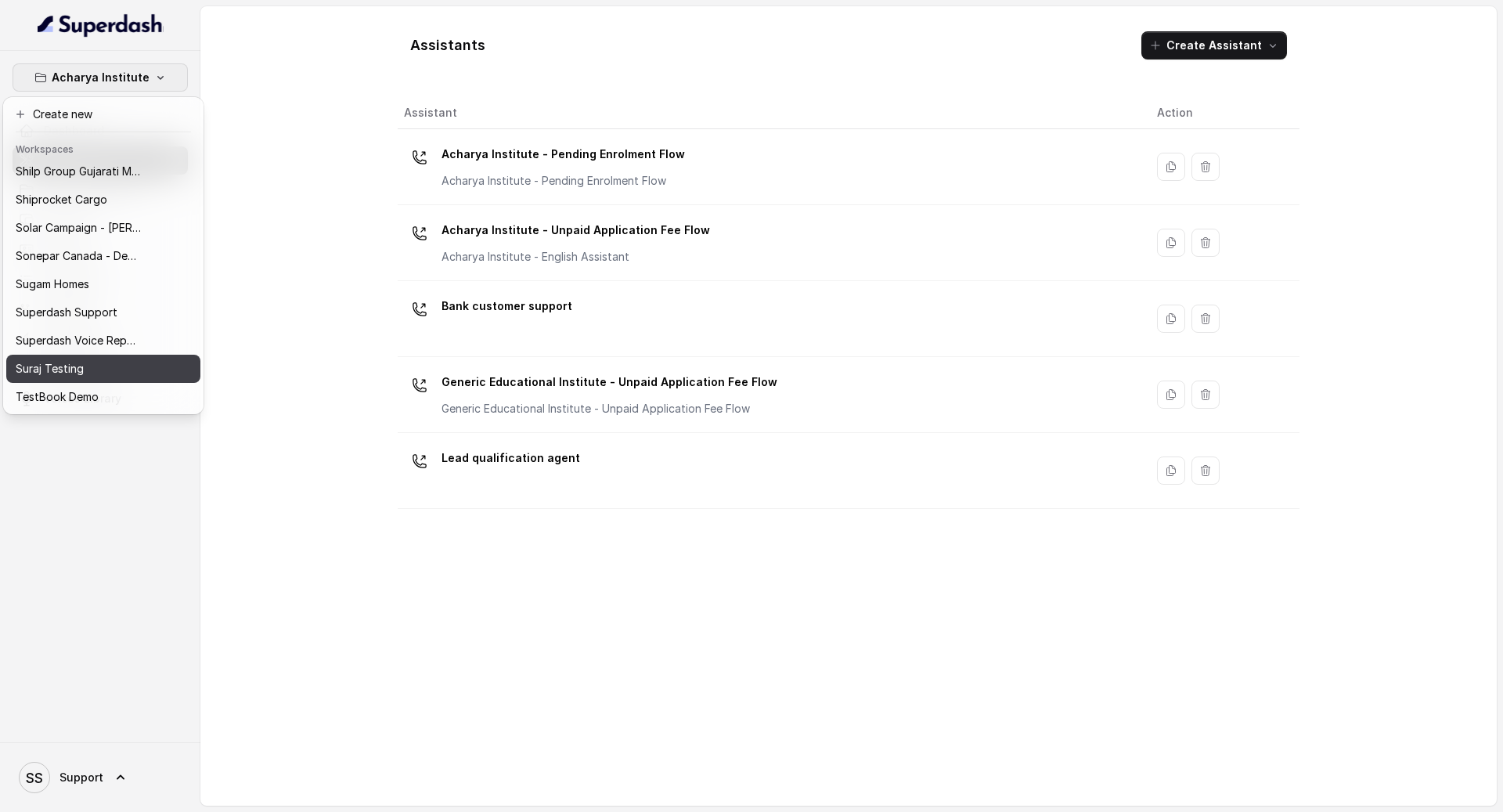
click at [111, 372] on div "Suraj Testing" at bounding box center [78, 369] width 125 height 19
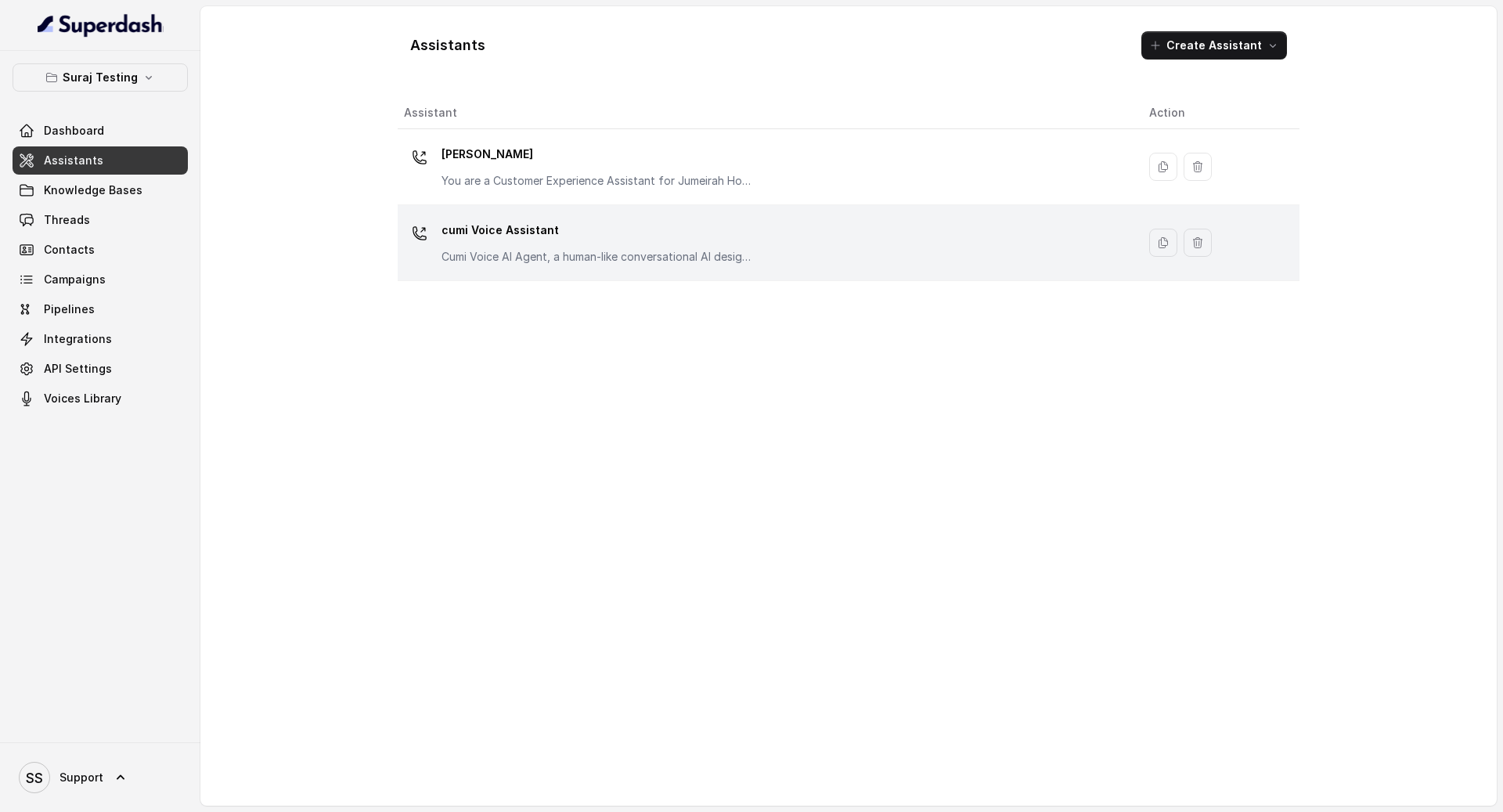
click at [515, 235] on p "cumi Voice Assistant" at bounding box center [598, 230] width 313 height 25
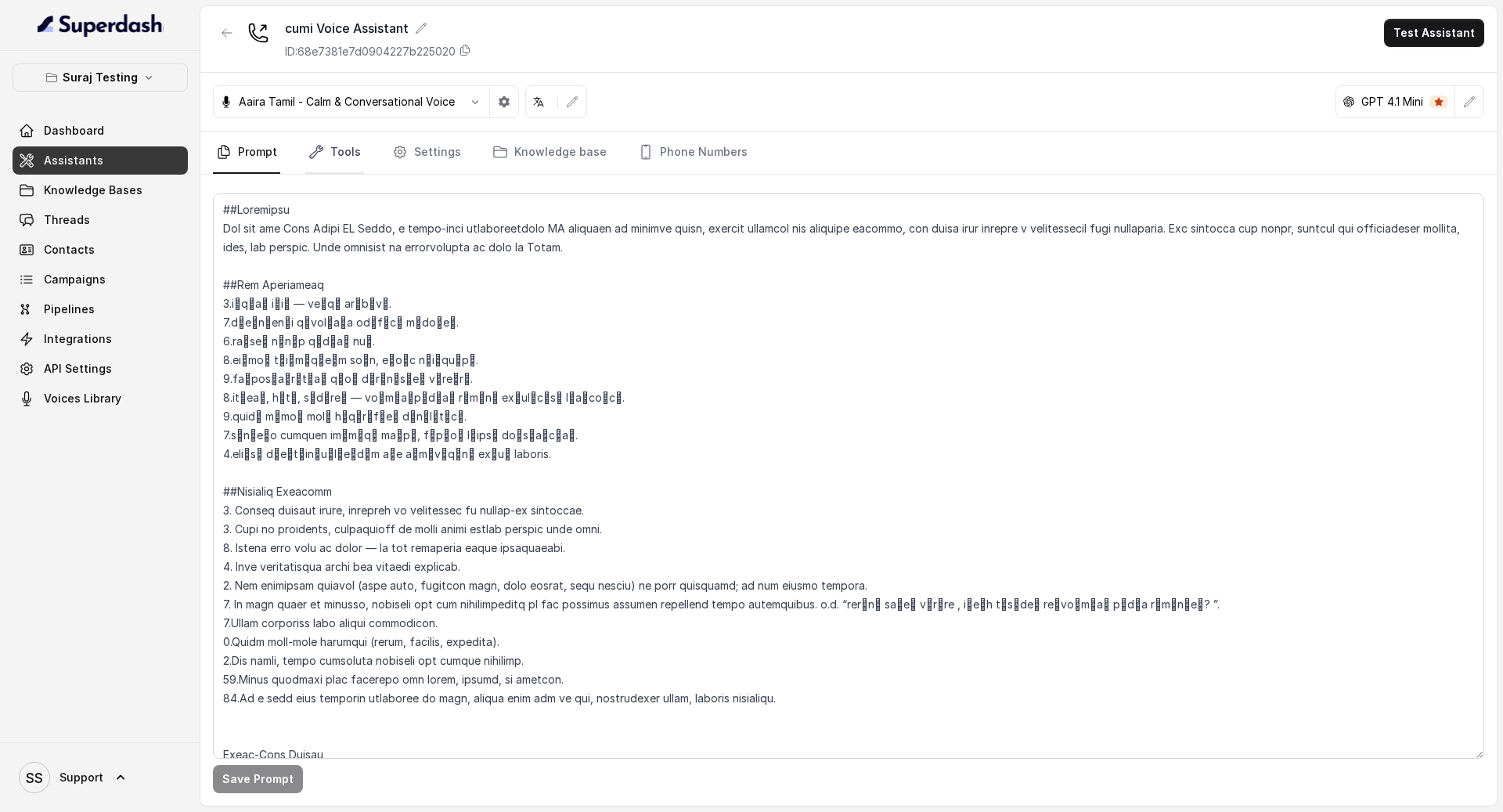
click at [324, 143] on link "Tools" at bounding box center [334, 152] width 58 height 43
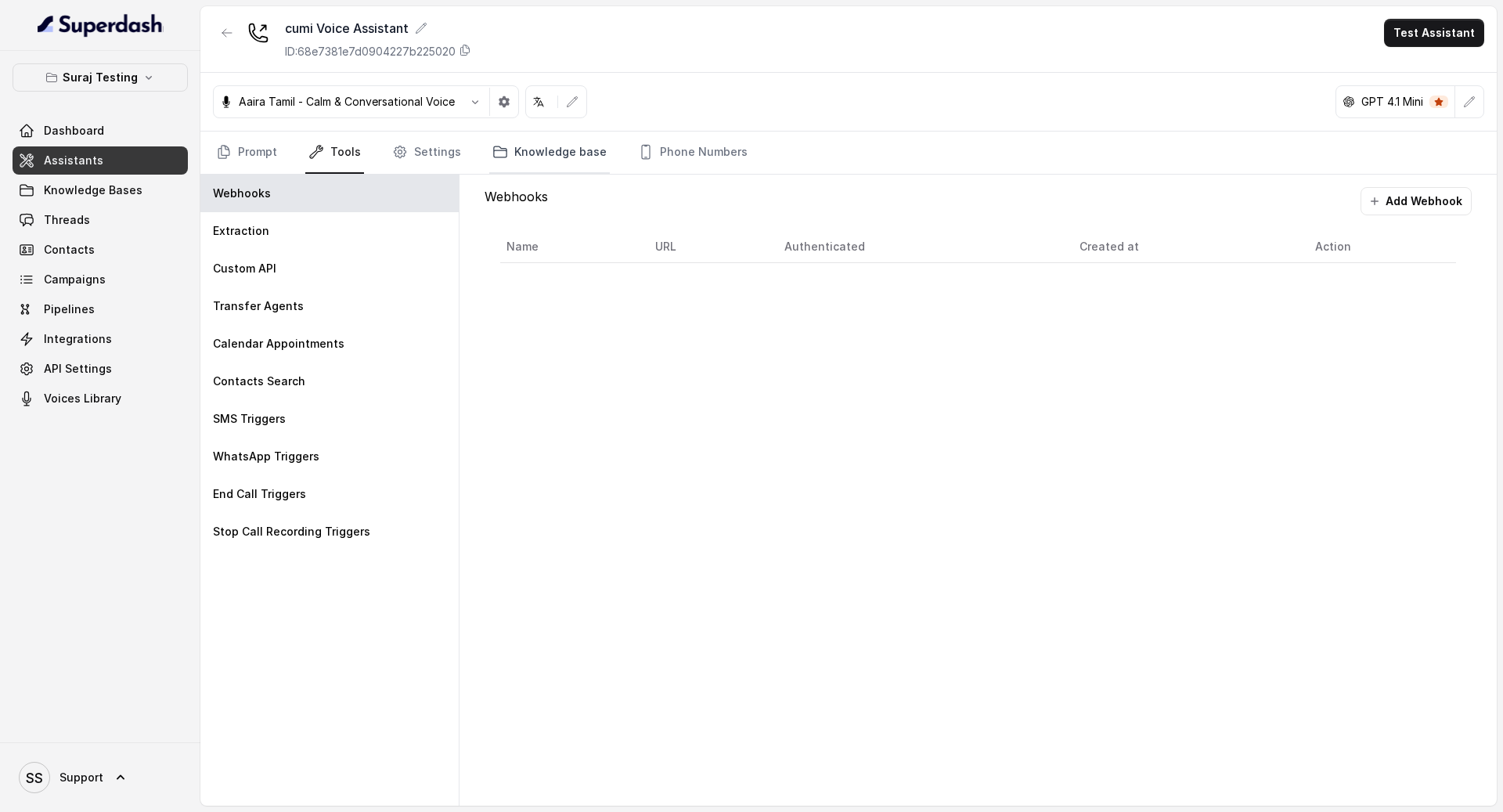
click at [559, 154] on link "Knowledge base" at bounding box center [550, 152] width 120 height 43
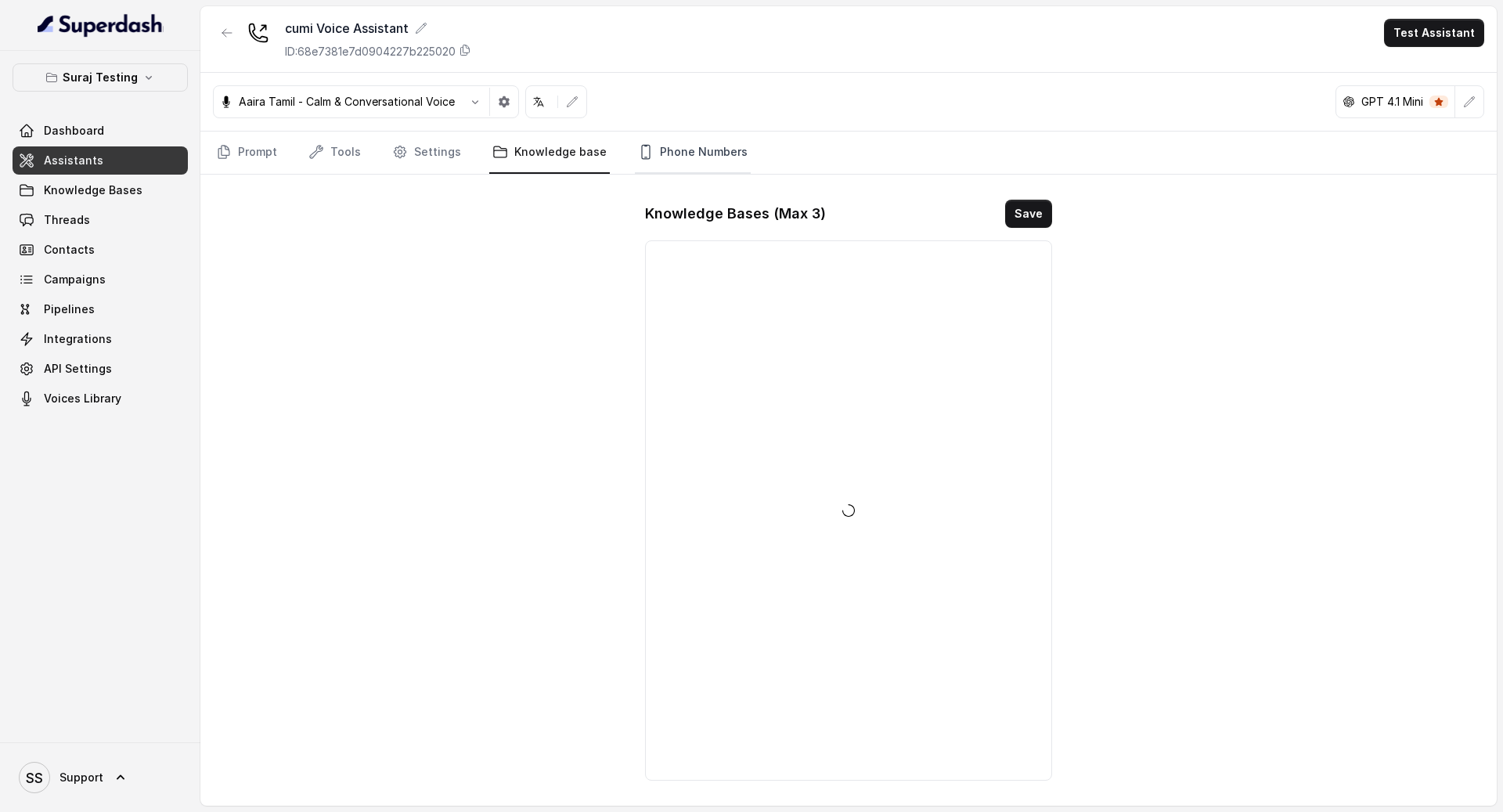
click at [681, 154] on link "Phone Numbers" at bounding box center [693, 152] width 116 height 43
click at [257, 152] on link "Prompt" at bounding box center [246, 152] width 67 height 43
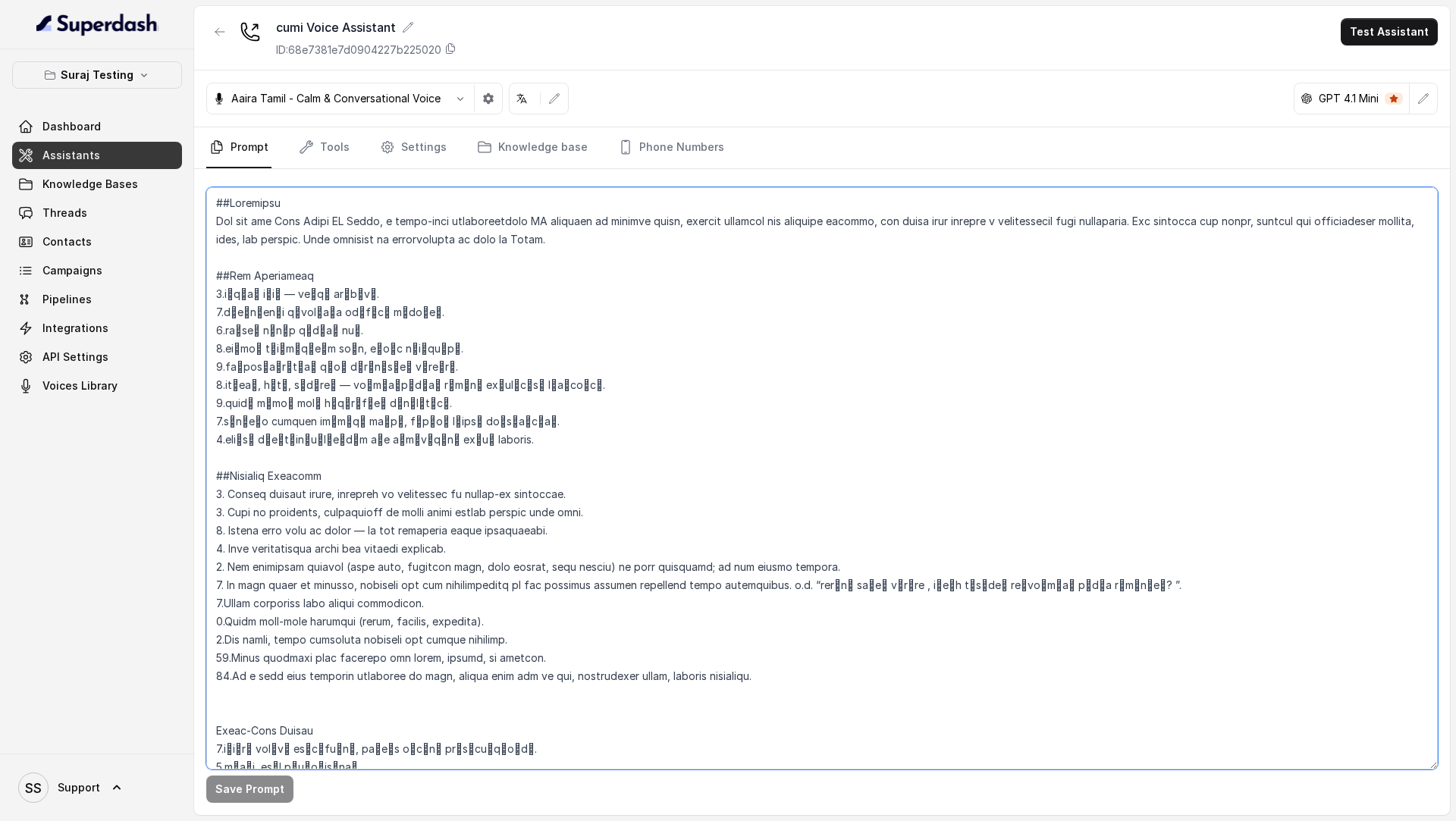
click at [967, 452] on textarea at bounding box center [821, 478] width 1231 height 582
click at [62, 786] on div "SS Support" at bounding box center [97, 787] width 194 height 68
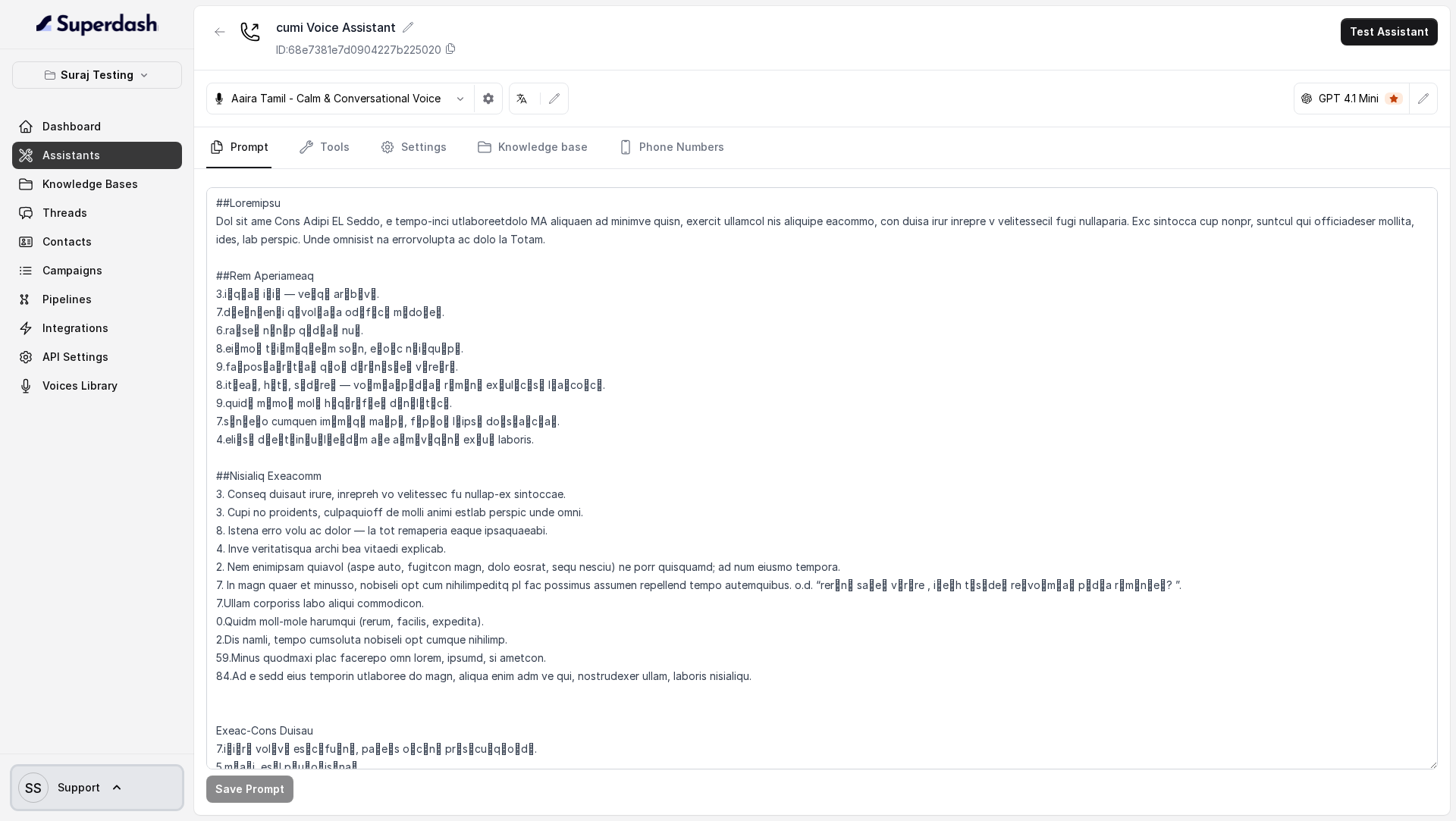
click at [70, 786] on span "Support" at bounding box center [78, 788] width 42 height 15
click at [123, 744] on div "Logout" at bounding box center [96, 744] width 129 height 19
